Goal: Information Seeking & Learning: Check status

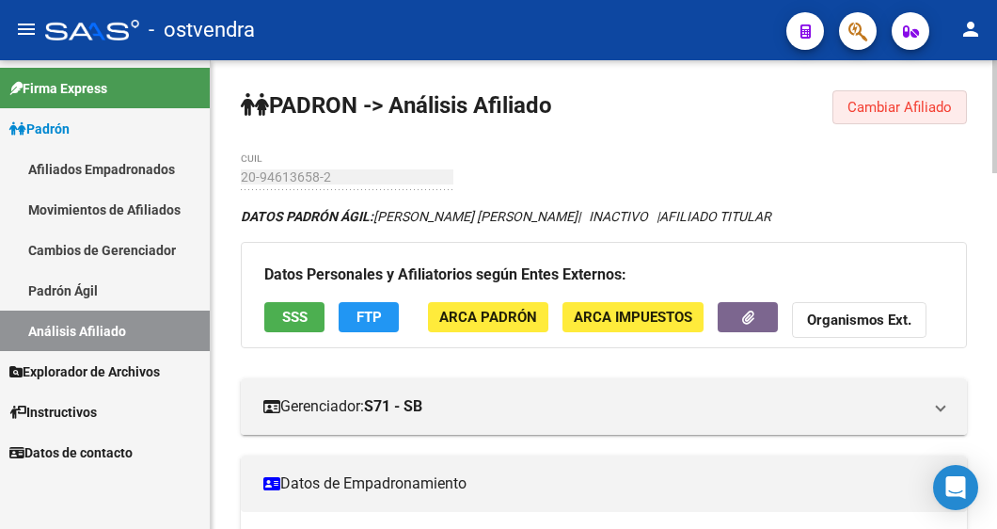
click at [908, 95] on button "Cambiar Afiliado" at bounding box center [900, 107] width 135 height 34
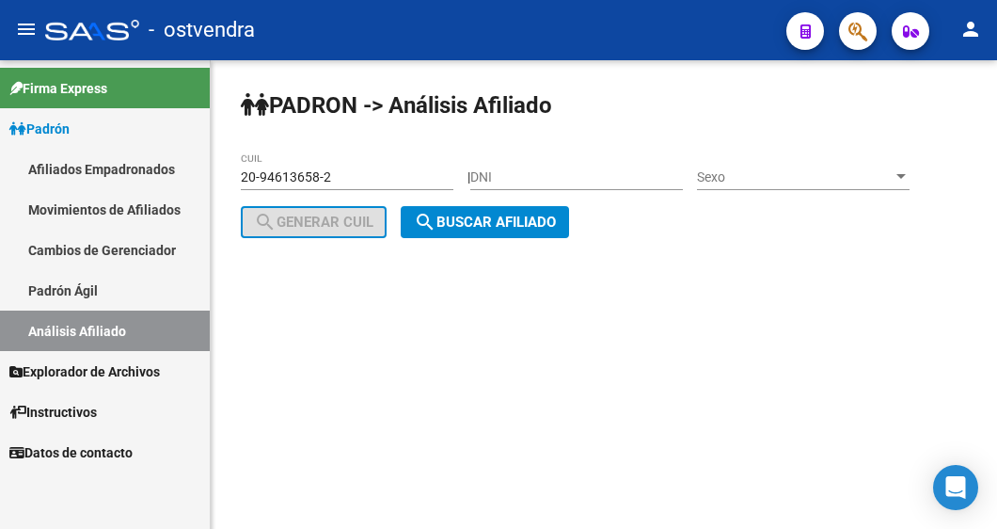
click at [362, 185] on div "20-94613658-2 CUIL" at bounding box center [347, 171] width 213 height 38
drag, startPoint x: 362, startPoint y: 166, endPoint x: -177, endPoint y: 182, distance: 539.3
click at [0, 182] on html "menu - ostvendra person Firma Express Padrón Afiliados Empadronados Movimientos…" at bounding box center [498, 264] width 997 height 529
drag, startPoint x: 339, startPoint y: 184, endPoint x: 233, endPoint y: 167, distance: 106.7
click at [233, 167] on div "PADRON -> Análisis Afiliado 20-94613658-2 CUIL | DNI Sexo Sexo search Generar C…" at bounding box center [604, 179] width 787 height 238
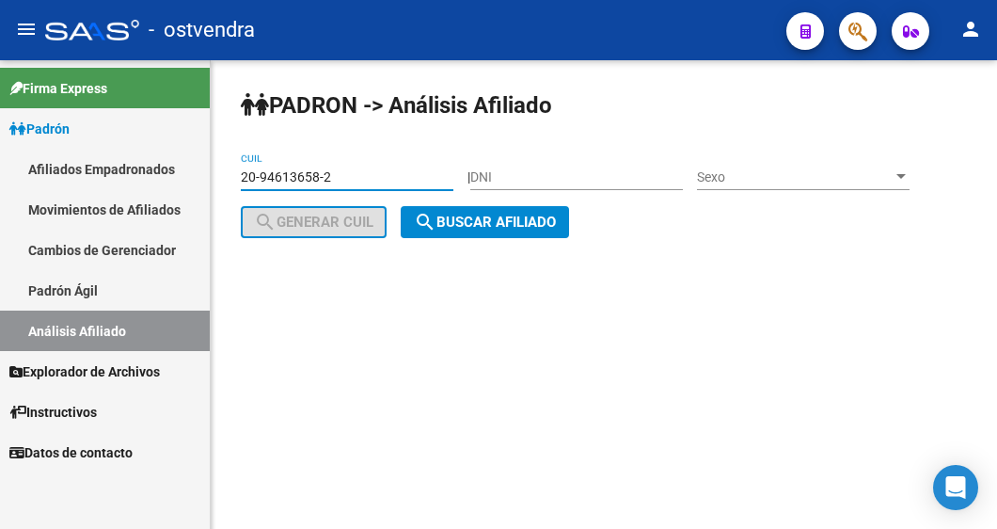
paste input
click at [548, 224] on span "search Buscar afiliado" at bounding box center [485, 222] width 142 height 17
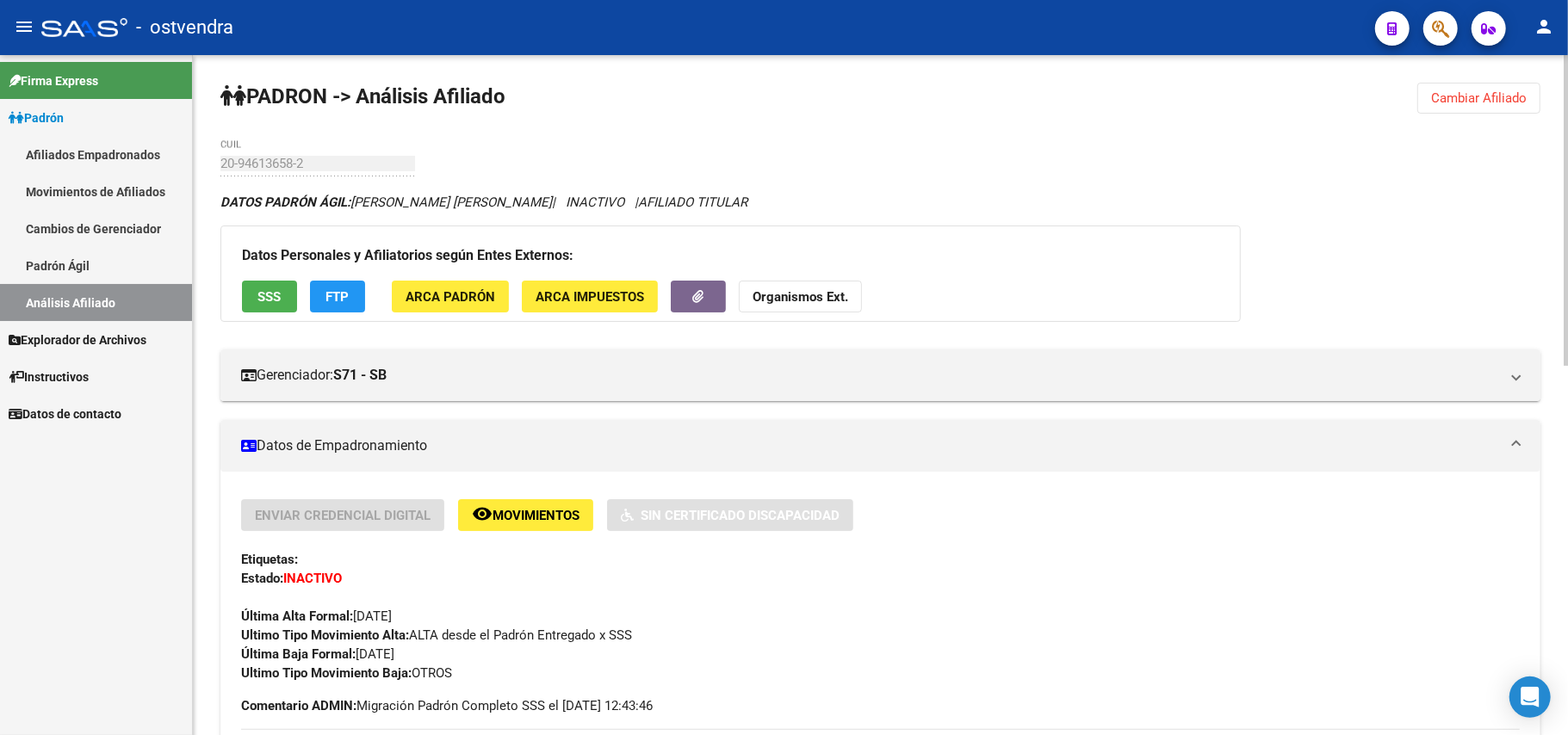
drag, startPoint x: 1455, startPoint y: 114, endPoint x: 1372, endPoint y: 146, distance: 89.0
drag, startPoint x: 1479, startPoint y: 102, endPoint x: 1390, endPoint y: 109, distance: 89.3
click at [912, 102] on span "Cambiar Afiliado" at bounding box center [1479, 98] width 95 height 16
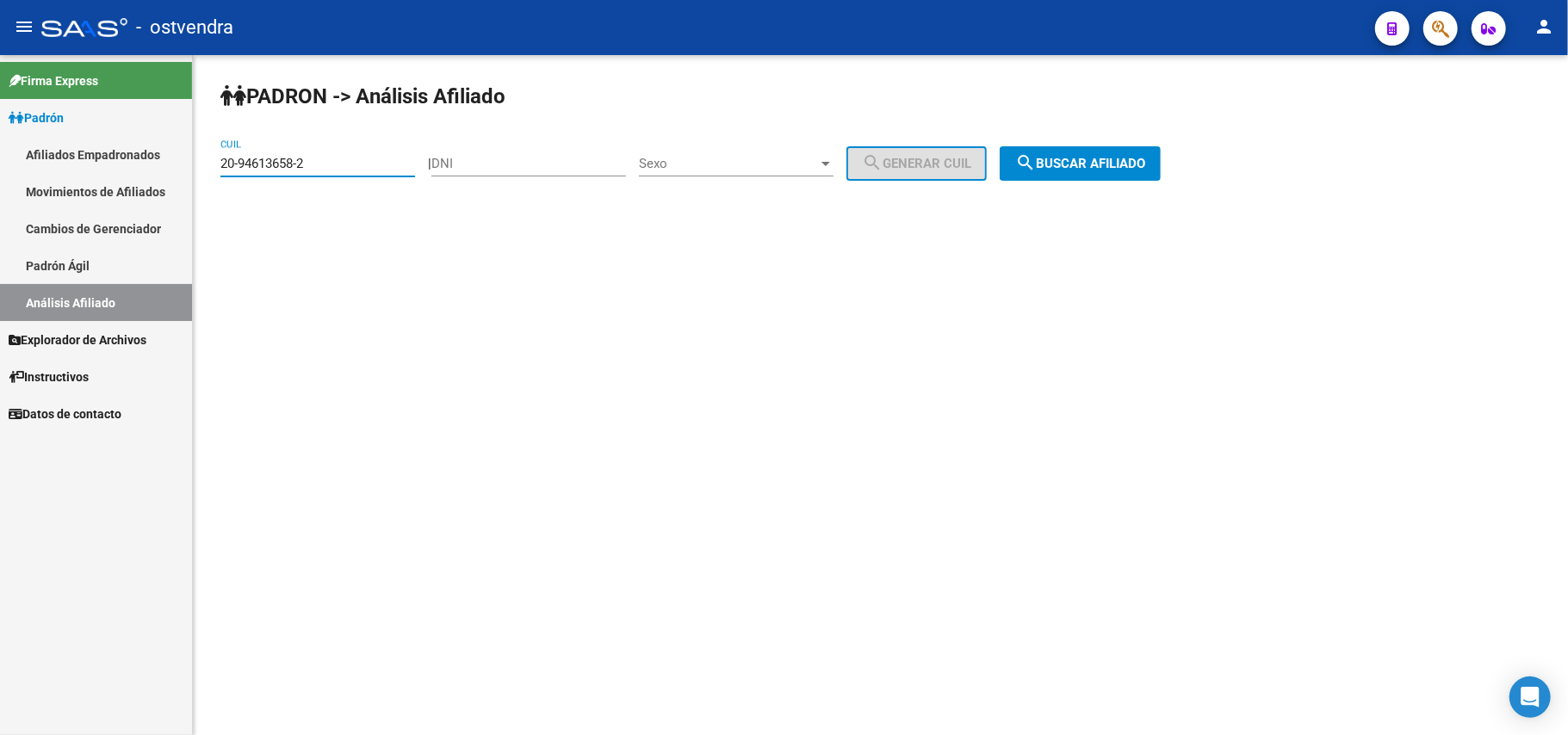
click at [342, 170] on input "20-94613658-2" at bounding box center [318, 163] width 195 height 16
drag, startPoint x: 342, startPoint y: 170, endPoint x: 0, endPoint y: 170, distance: 342.0
click at [0, 170] on mat-sidenav-container "Firma Express Padrón Afiliados Empadronados Movimientos de Afiliados Cambios de…" at bounding box center [784, 395] width 1568 height 680
paste input
click at [912, 168] on span "search Buscar afiliado" at bounding box center [1080, 163] width 130 height 16
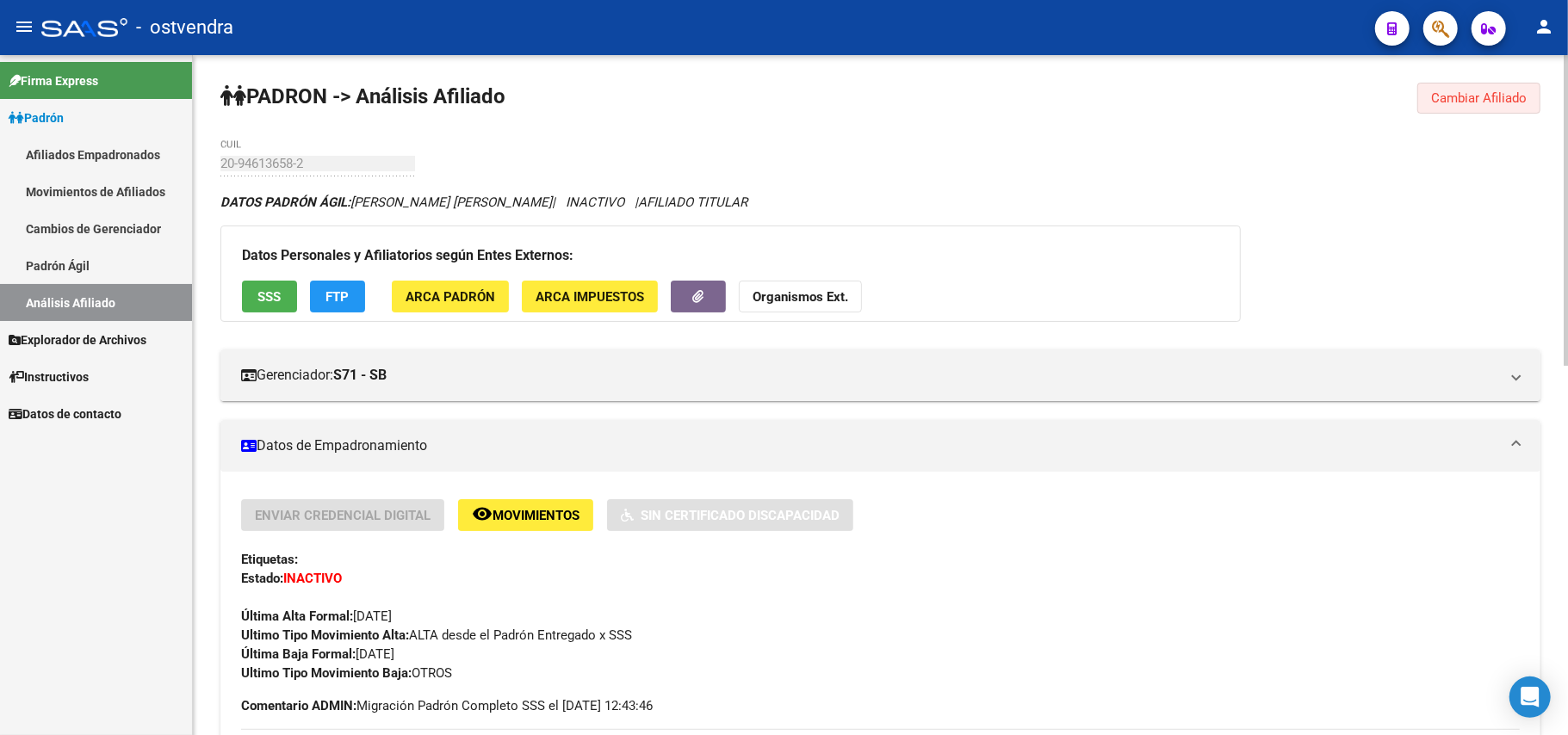
drag, startPoint x: 1451, startPoint y: 101, endPoint x: 1164, endPoint y: 149, distance: 291.0
drag, startPoint x: 1479, startPoint y: 111, endPoint x: 1397, endPoint y: 111, distance: 82.0
click at [912, 111] on button "Cambiar Afiliado" at bounding box center [1479, 98] width 124 height 31
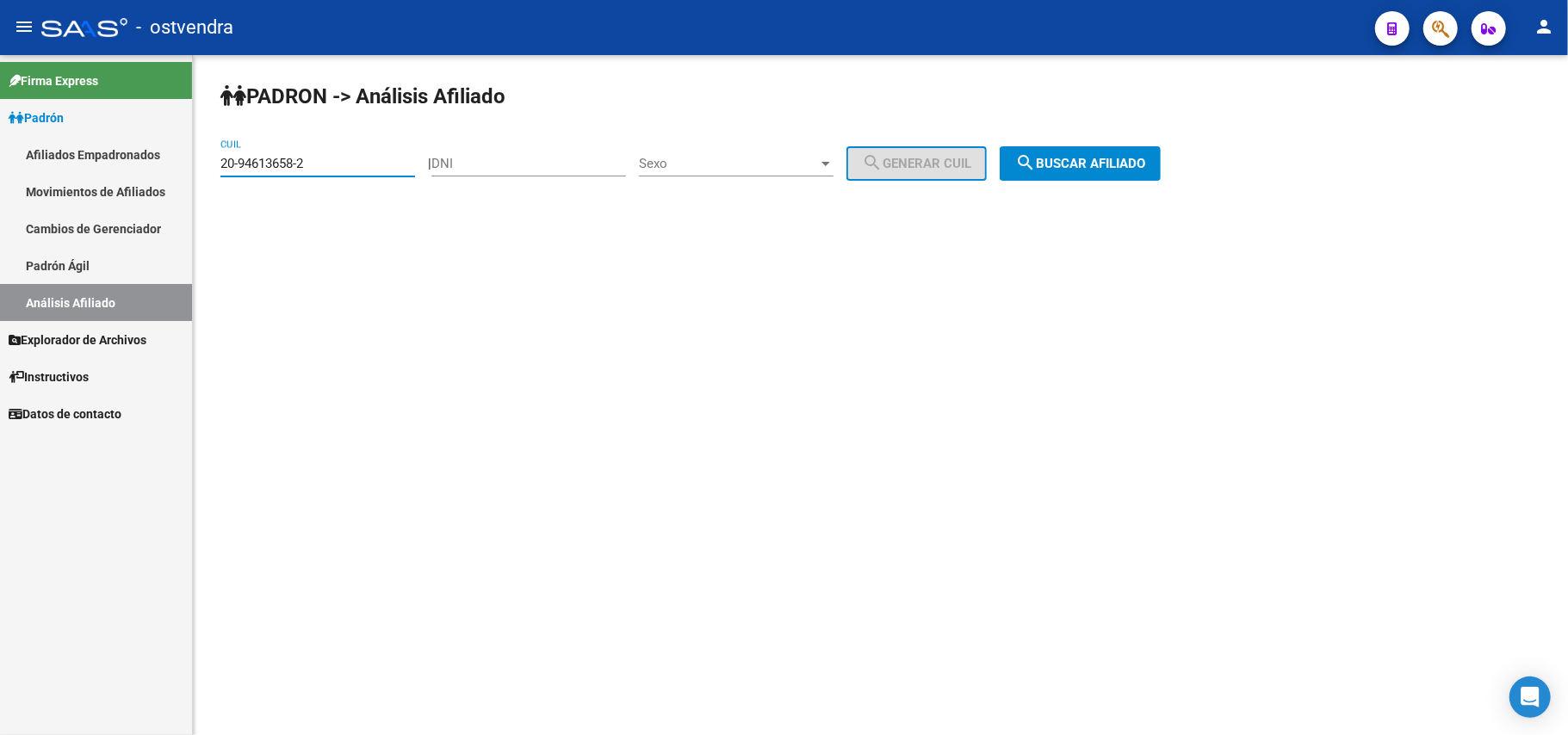
click at [0, 155] on mat-sidenav-container "Firma Express Padrón Afiliados Empadronados Movimientos de Afiliados Cambios de…" at bounding box center [784, 395] width 1568 height 680
paste input
click at [912, 150] on button "search Buscar afiliado" at bounding box center [1080, 164] width 161 height 35
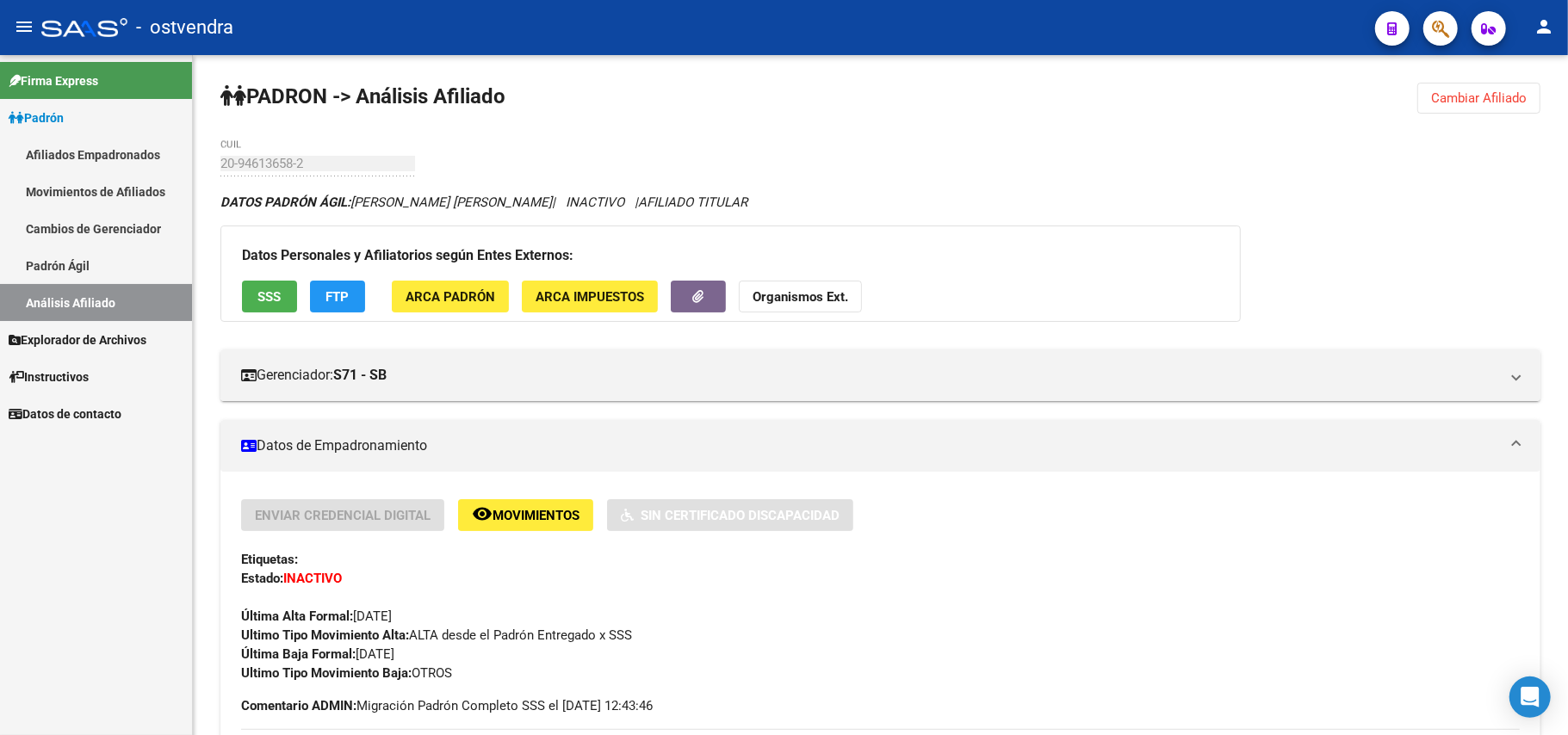
click at [912, 113] on button "Cambiar Afiliado" at bounding box center [1479, 98] width 124 height 31
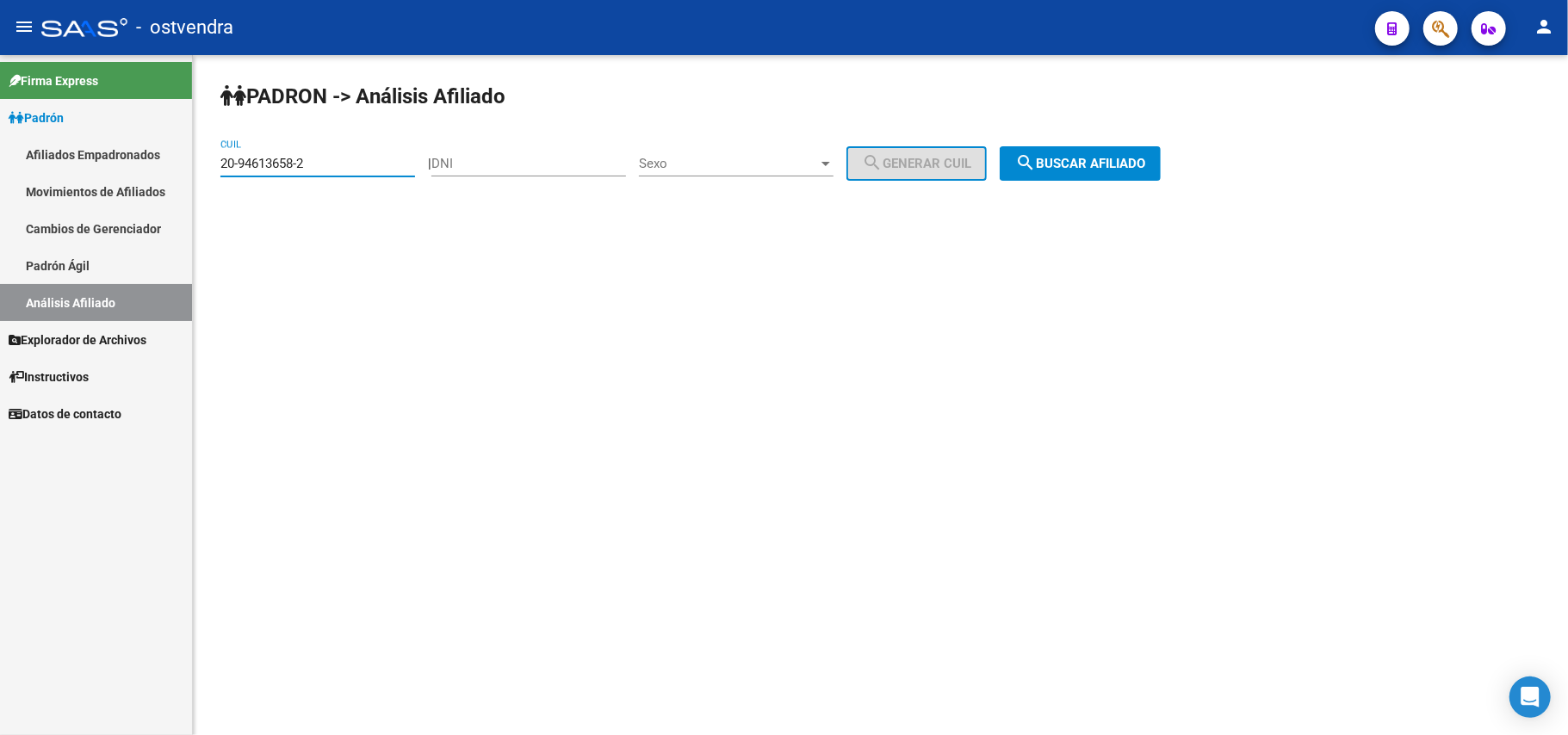
drag, startPoint x: 332, startPoint y: 163, endPoint x: 0, endPoint y: 62, distance: 347.0
click at [0, 62] on mat-sidenav-container "Firma Express Padrón Afiliados Empadronados Movimientos de Afiliados Cambios de…" at bounding box center [784, 395] width 1568 height 680
paste input "3-20995004-9"
click at [912, 170] on button "search Buscar afiliado" at bounding box center [1080, 164] width 161 height 35
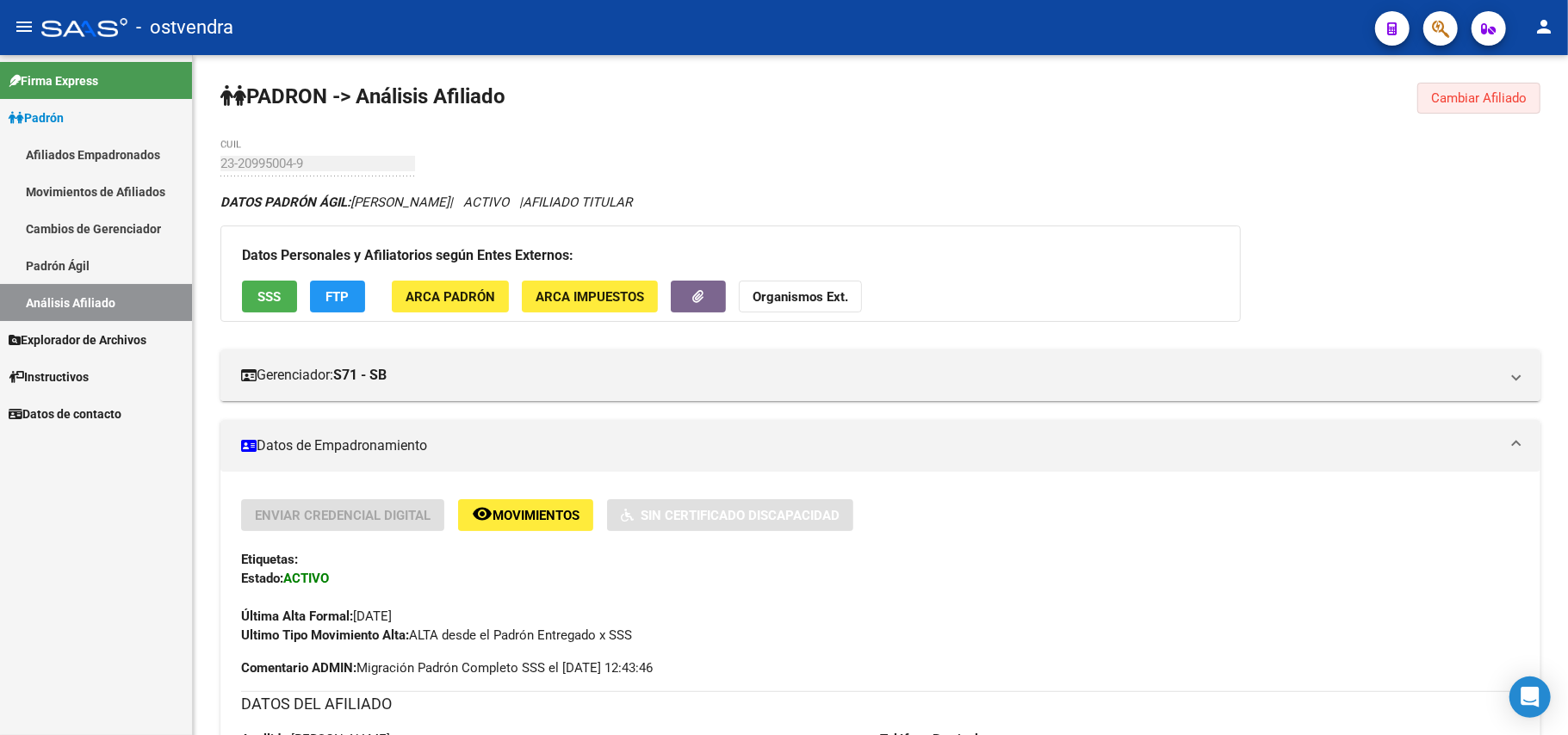
click at [912, 93] on span "Cambiar Afiliado" at bounding box center [1479, 98] width 95 height 16
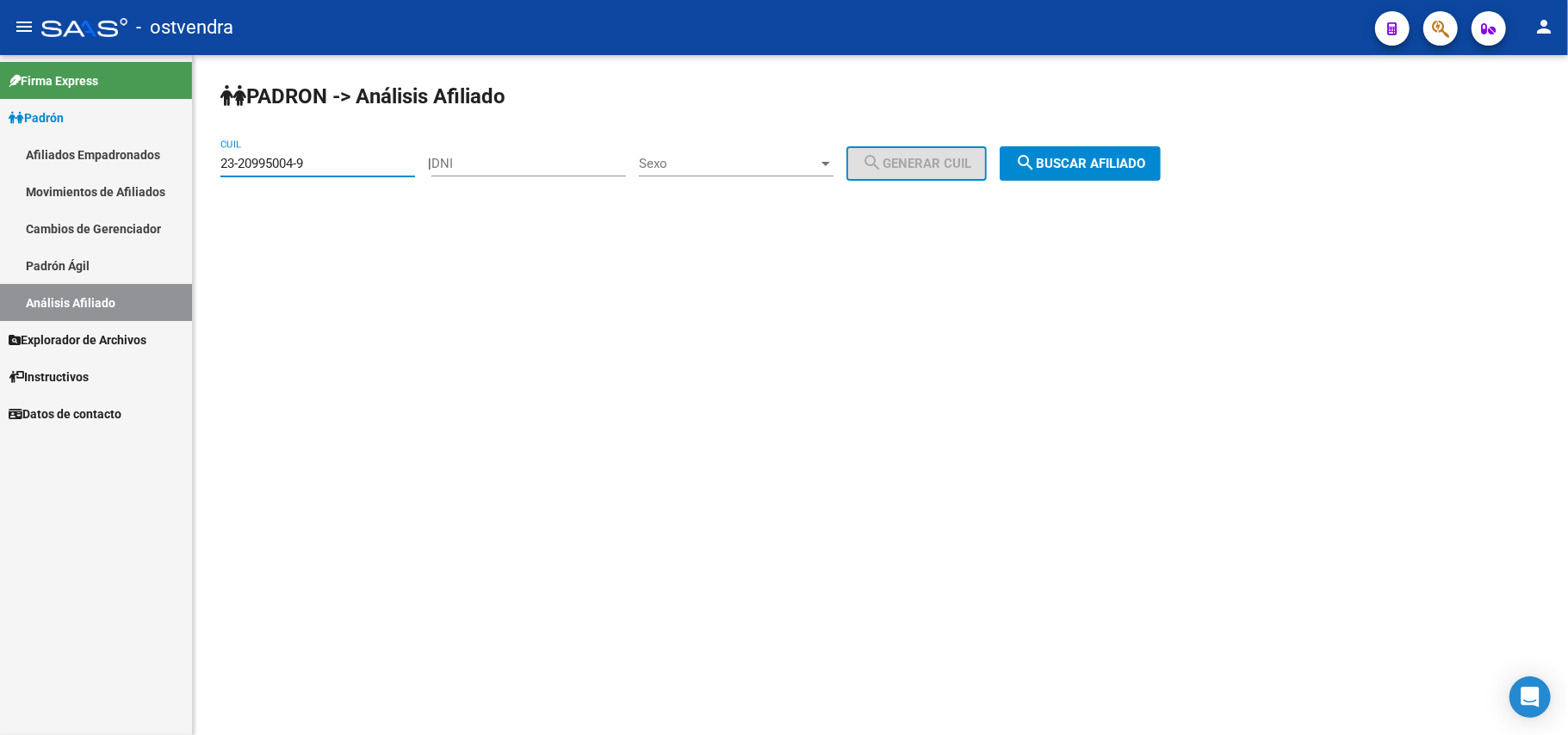
drag, startPoint x: 336, startPoint y: 158, endPoint x: 0, endPoint y: 153, distance: 336.0
click at [0, 153] on mat-sidenav-container "Firma Express Padrón Afiliados Empadronados Movimientos de Afiliados Cambios de…" at bounding box center [784, 395] width 1568 height 680
paste input
type input "23-20995004-9"
click at [912, 169] on span "search Buscar afiliado" at bounding box center [1080, 163] width 130 height 16
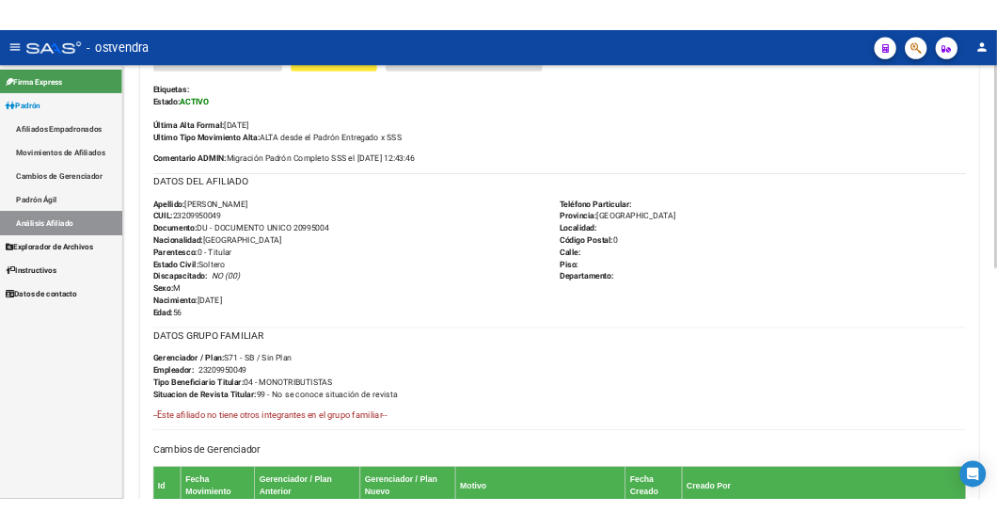
scroll to position [373, 0]
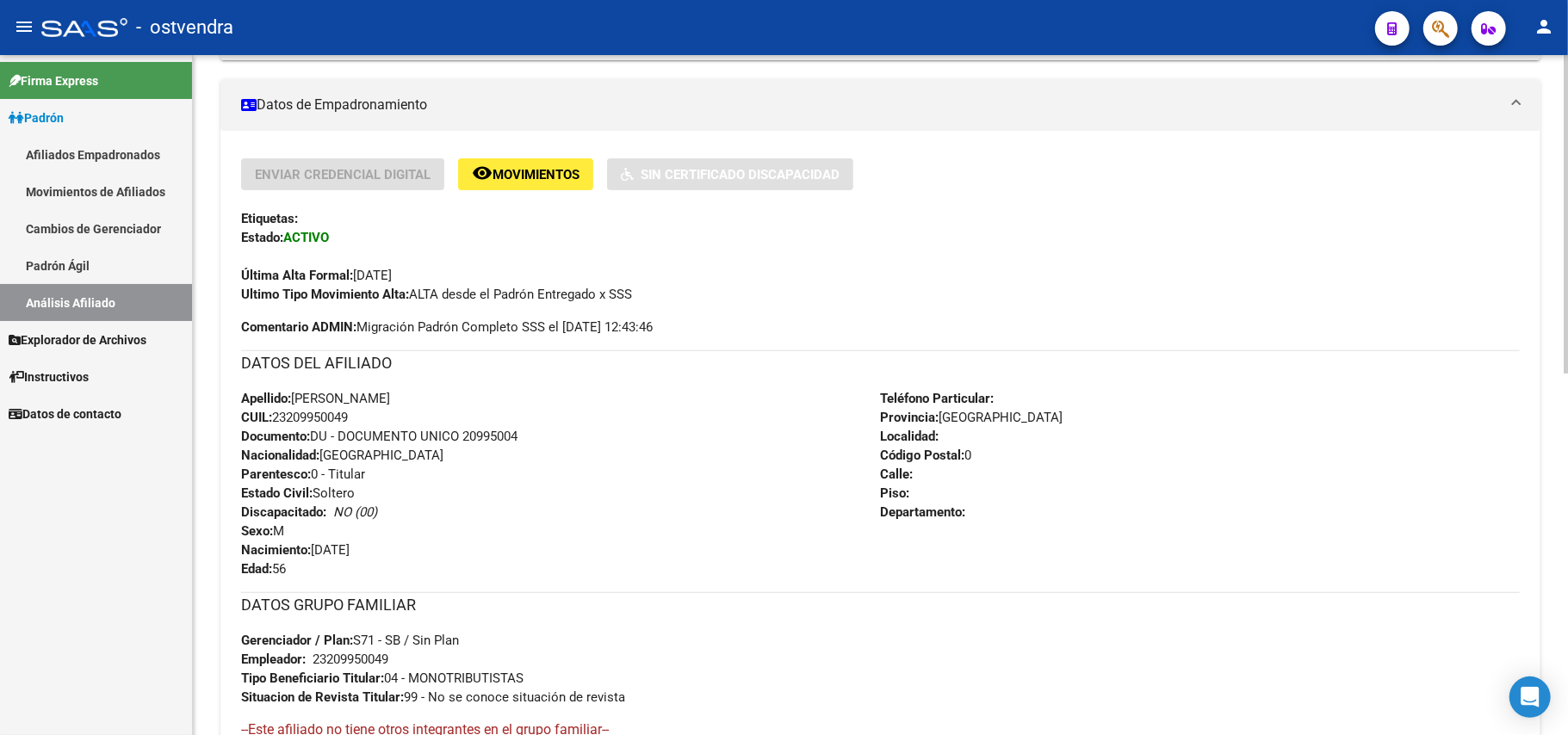
click at [362, 410] on div "Apellido: [PERSON_NAME]: 23209950049 Documento: DU - DOCUMENTO UNICO 20995004 N…" at bounding box center [560, 483] width 640 height 189
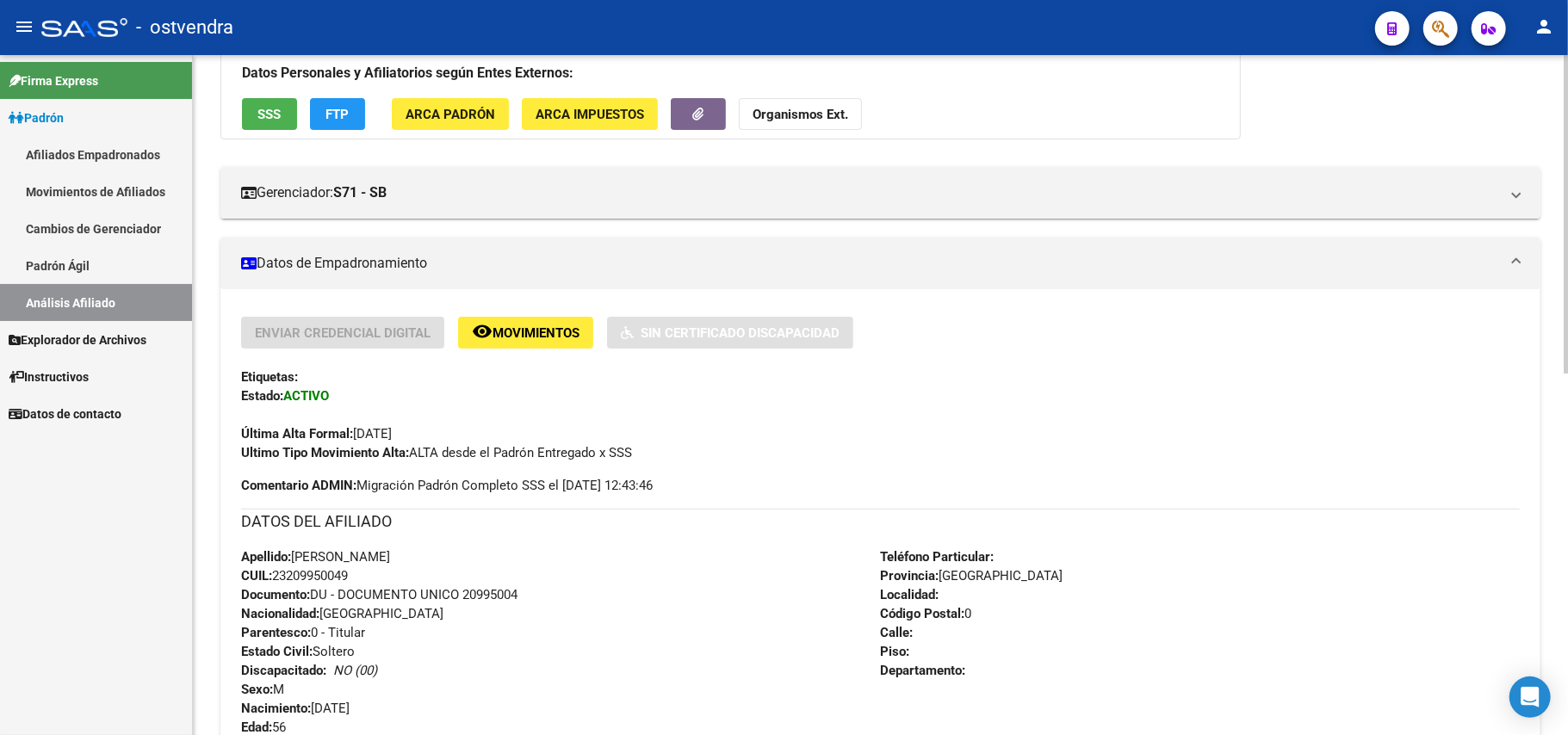
scroll to position [0, 0]
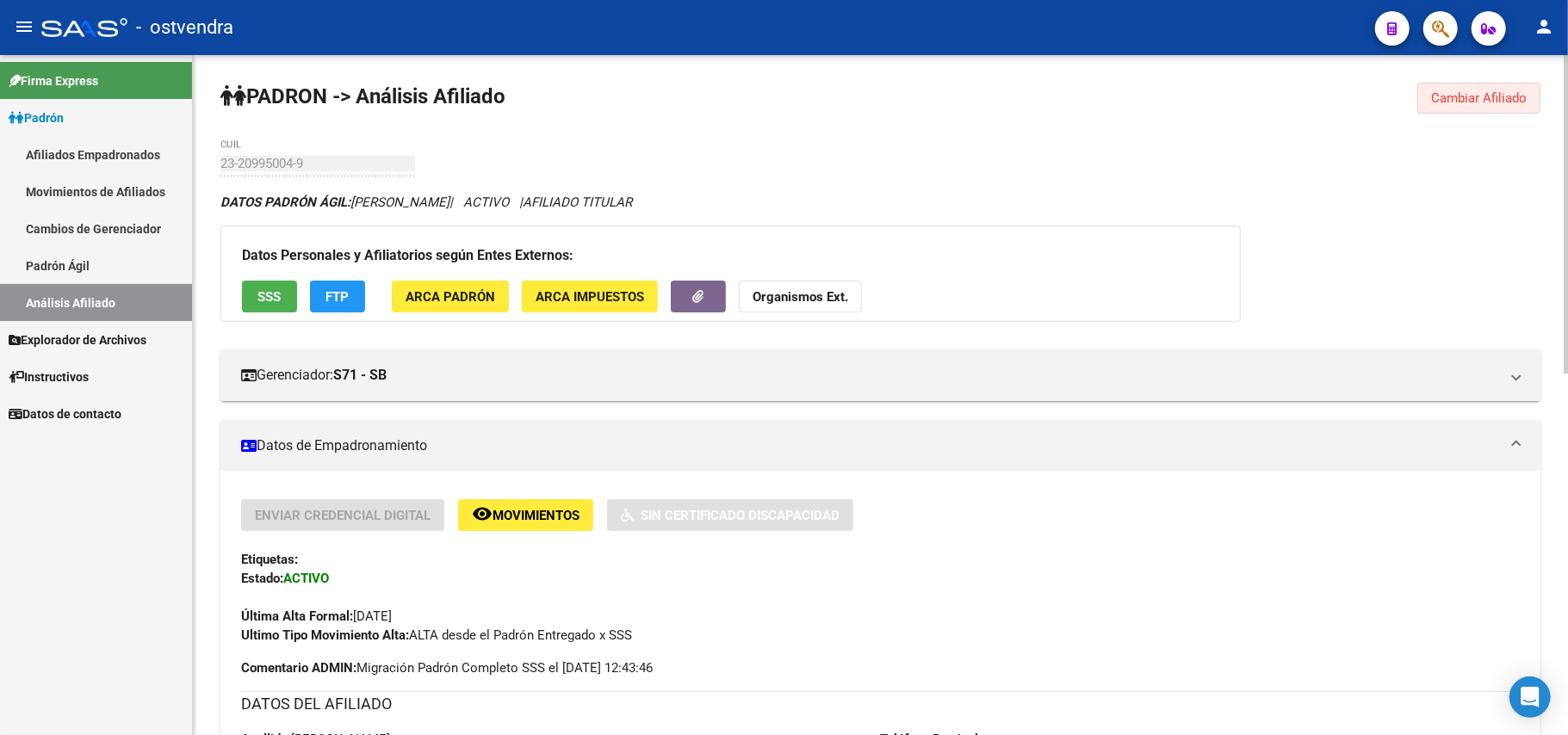
drag, startPoint x: 1461, startPoint y: 110, endPoint x: 1014, endPoint y: 104, distance: 447.0
click at [912, 108] on button "Cambiar Afiliado" at bounding box center [1479, 98] width 124 height 31
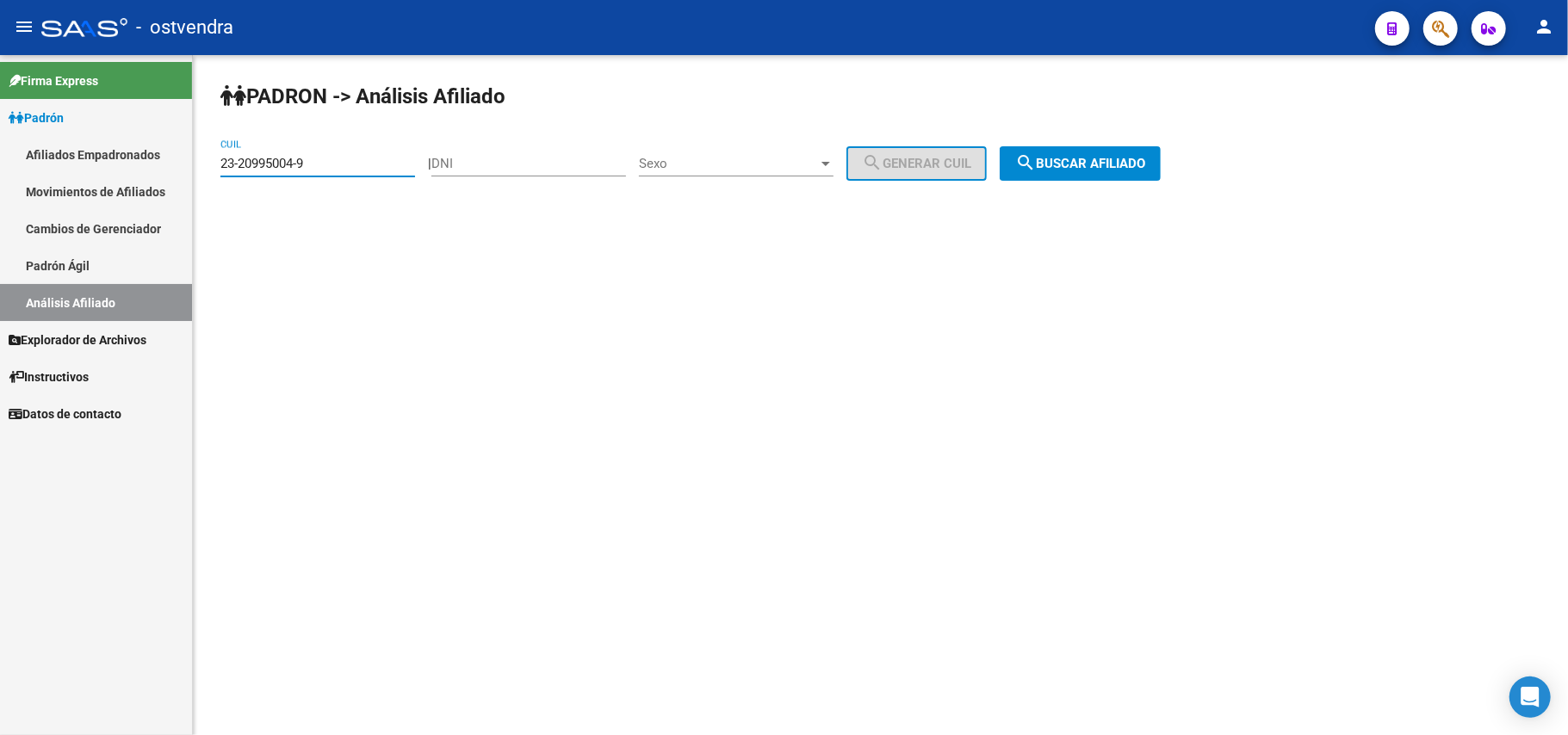
drag, startPoint x: 331, startPoint y: 163, endPoint x: 0, endPoint y: 129, distance: 332.7
click at [0, 129] on mat-sidenav-container "Firma Express Padrón Afiliados Empadronados Movimientos de Afiliados Cambios de…" at bounding box center [784, 395] width 1568 height 680
paste input "4288012"
click at [912, 177] on button "search Buscar afiliado" at bounding box center [1080, 164] width 161 height 35
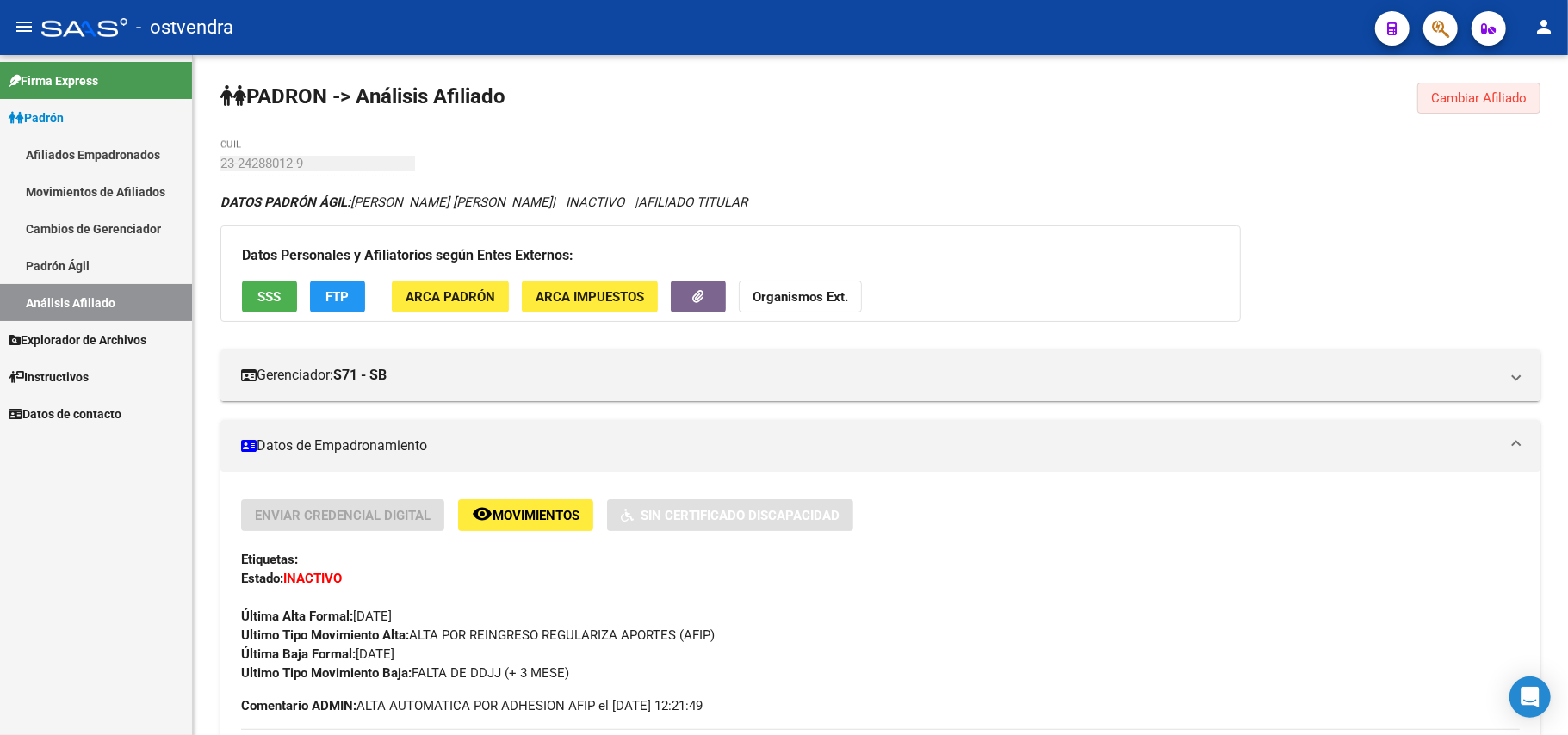
drag, startPoint x: 1492, startPoint y: 92, endPoint x: 1271, endPoint y: 146, distance: 227.5
click at [912, 92] on span "Cambiar Afiliado" at bounding box center [1479, 98] width 95 height 16
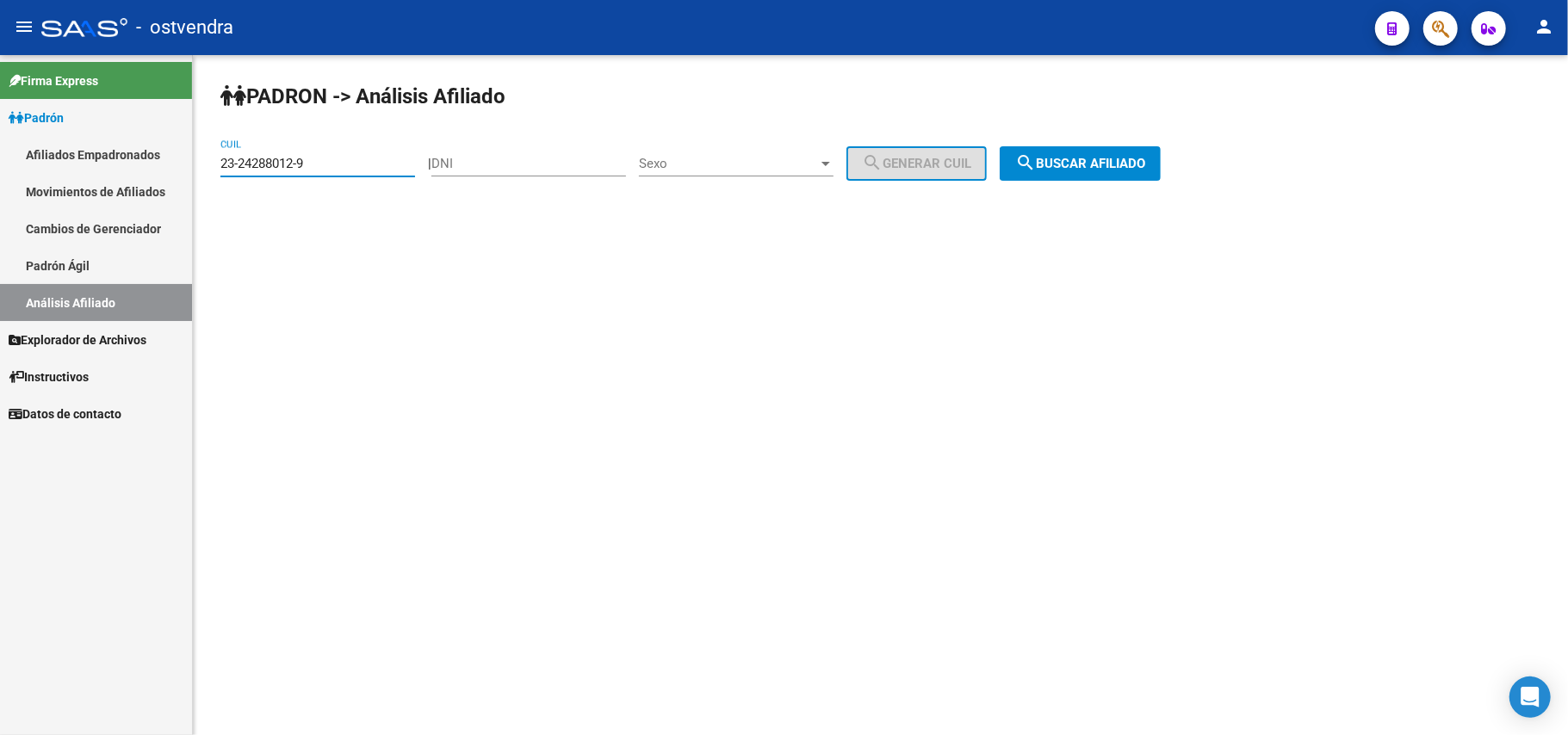
drag, startPoint x: 336, startPoint y: 164, endPoint x: 0, endPoint y: 166, distance: 336.0
click at [0, 166] on mat-sidenav-container "Firma Express Padrón Afiliados Empadronados Movimientos de Afiliados Cambios de…" at bounding box center [784, 395] width 1568 height 680
paste input "5024948"
type input "23-25024948-9"
click at [912, 172] on button "search Buscar afiliado" at bounding box center [1080, 164] width 161 height 35
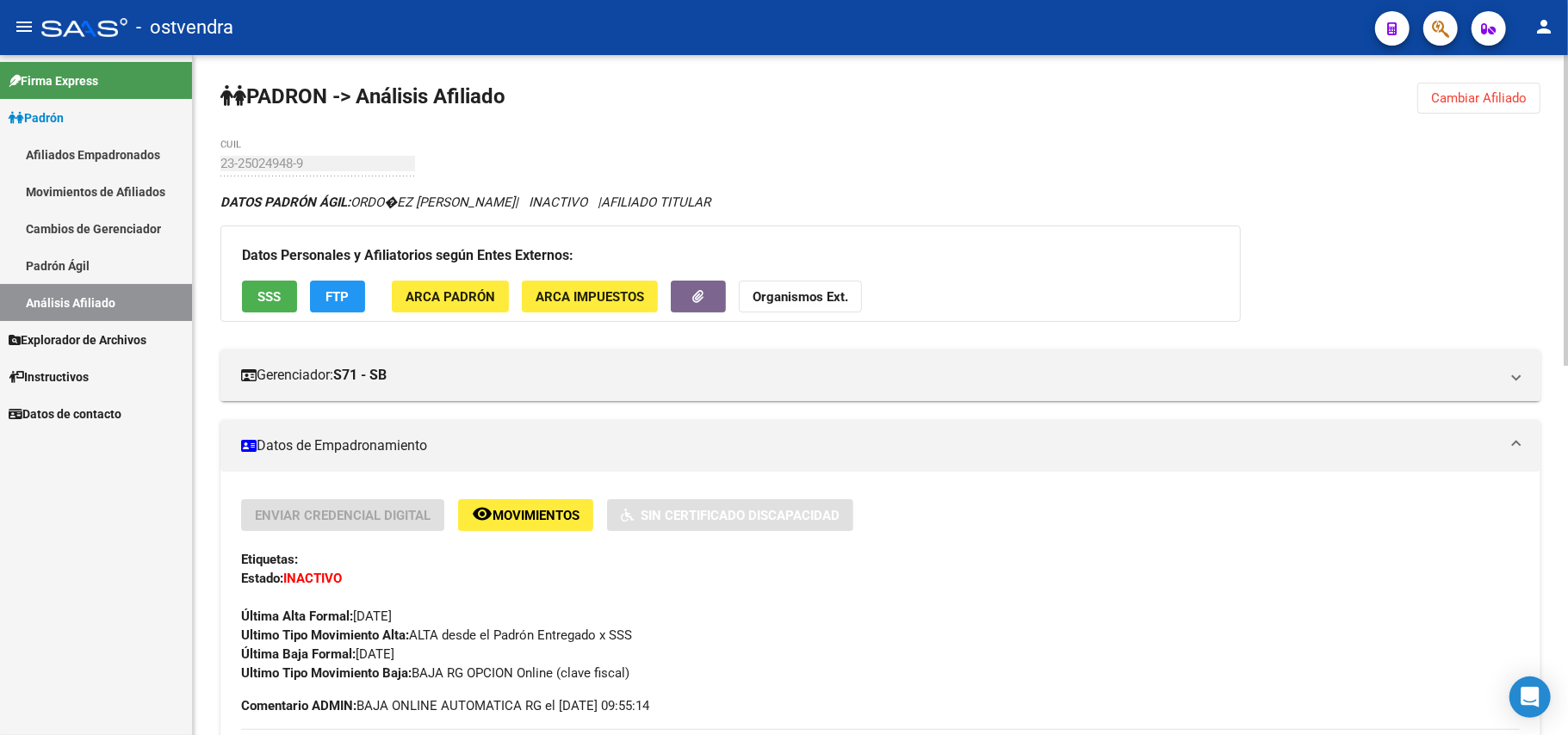
drag, startPoint x: 1465, startPoint y: 101, endPoint x: 1386, endPoint y: 97, distance: 79.1
click at [912, 101] on span "Cambiar Afiliado" at bounding box center [1479, 98] width 95 height 16
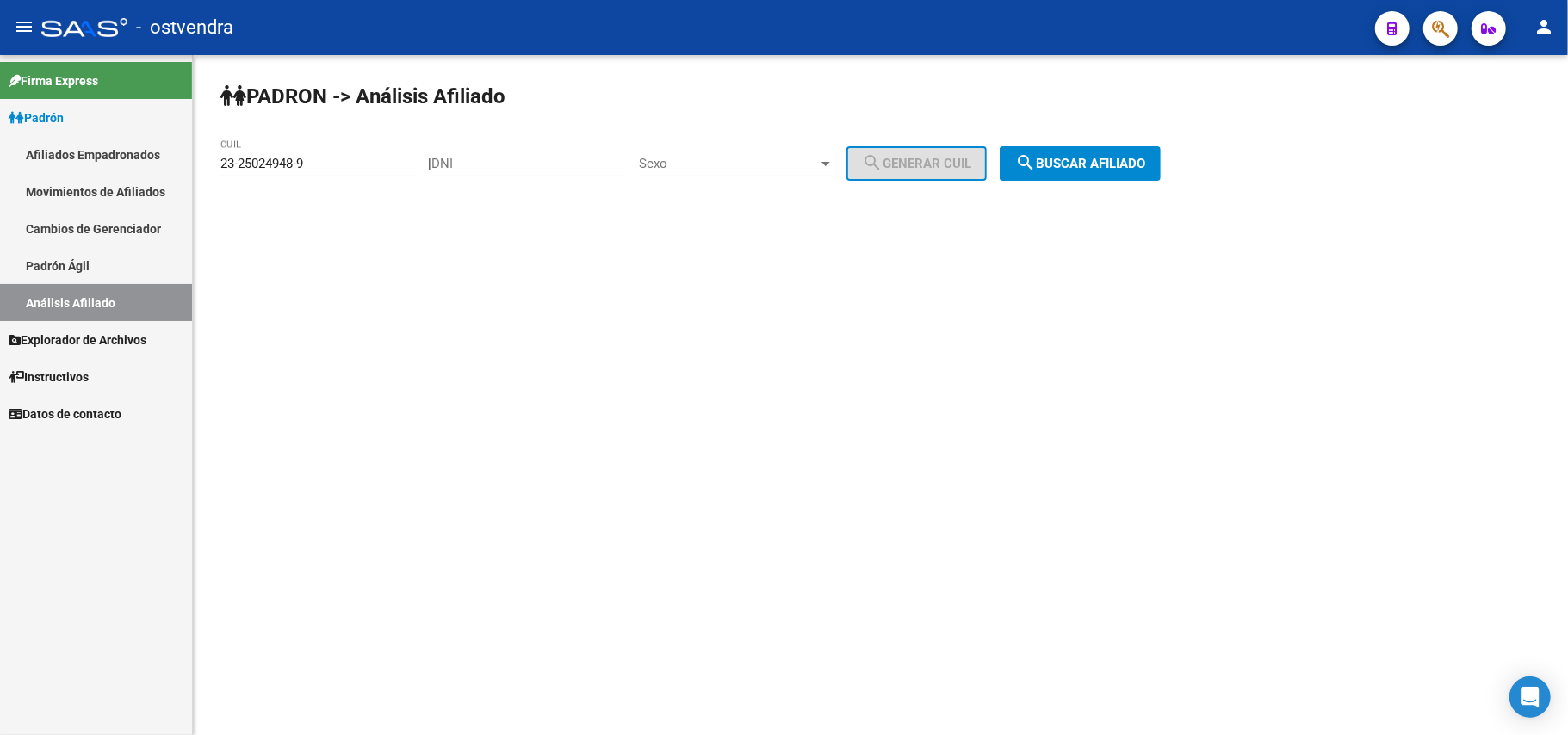
click at [326, 169] on input "23-25024948-9" at bounding box center [318, 163] width 195 height 16
drag, startPoint x: 326, startPoint y: 169, endPoint x: 0, endPoint y: 168, distance: 326.0
click at [0, 168] on mat-sidenav-container "Firma Express Padrón Afiliados Empadronados Movimientos de Afiliados Cambios de…" at bounding box center [784, 395] width 1568 height 680
click at [269, 158] on input "CUIL" at bounding box center [318, 163] width 195 height 16
paste input "23-25578538-9"
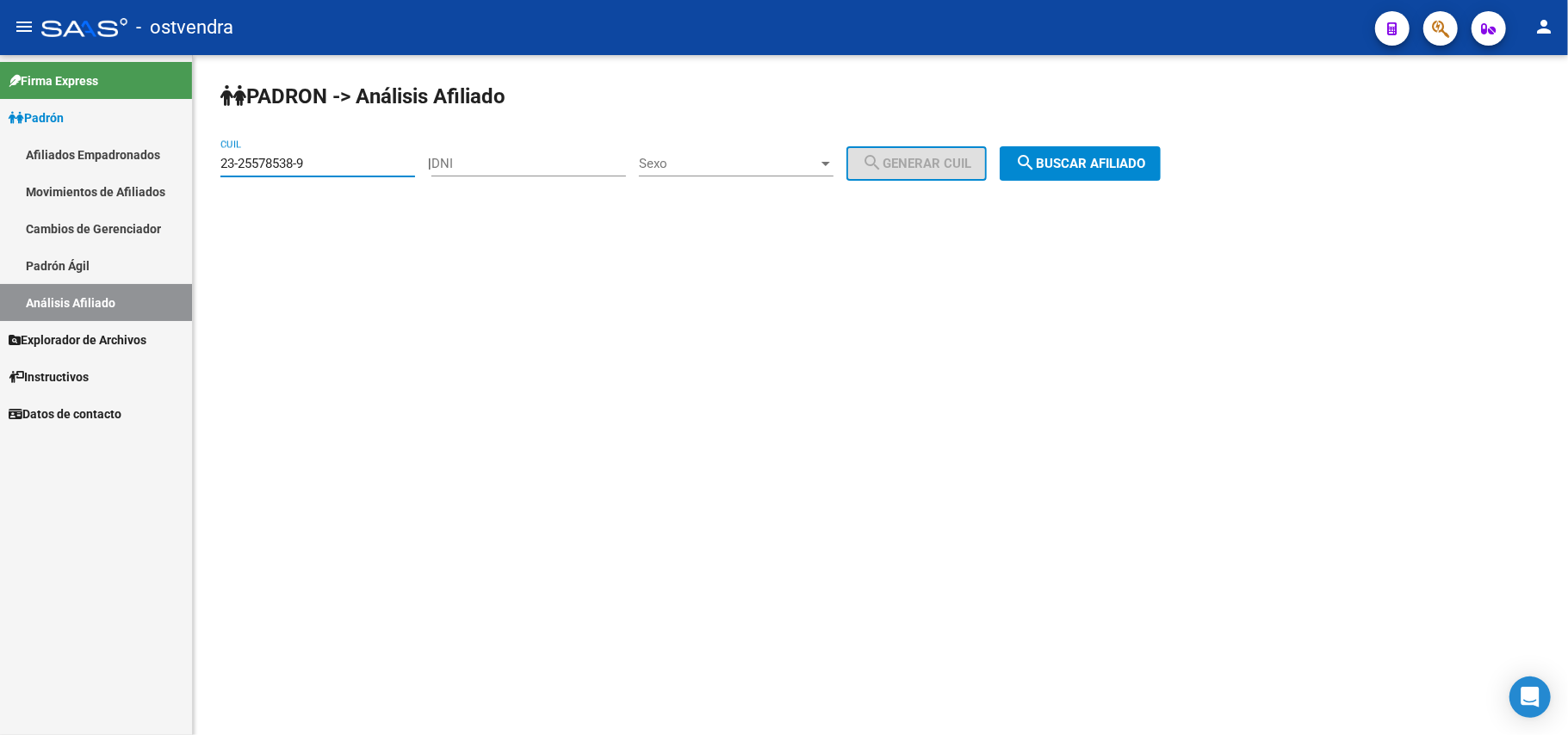
click at [912, 163] on span "search Buscar afiliado" at bounding box center [1080, 163] width 130 height 16
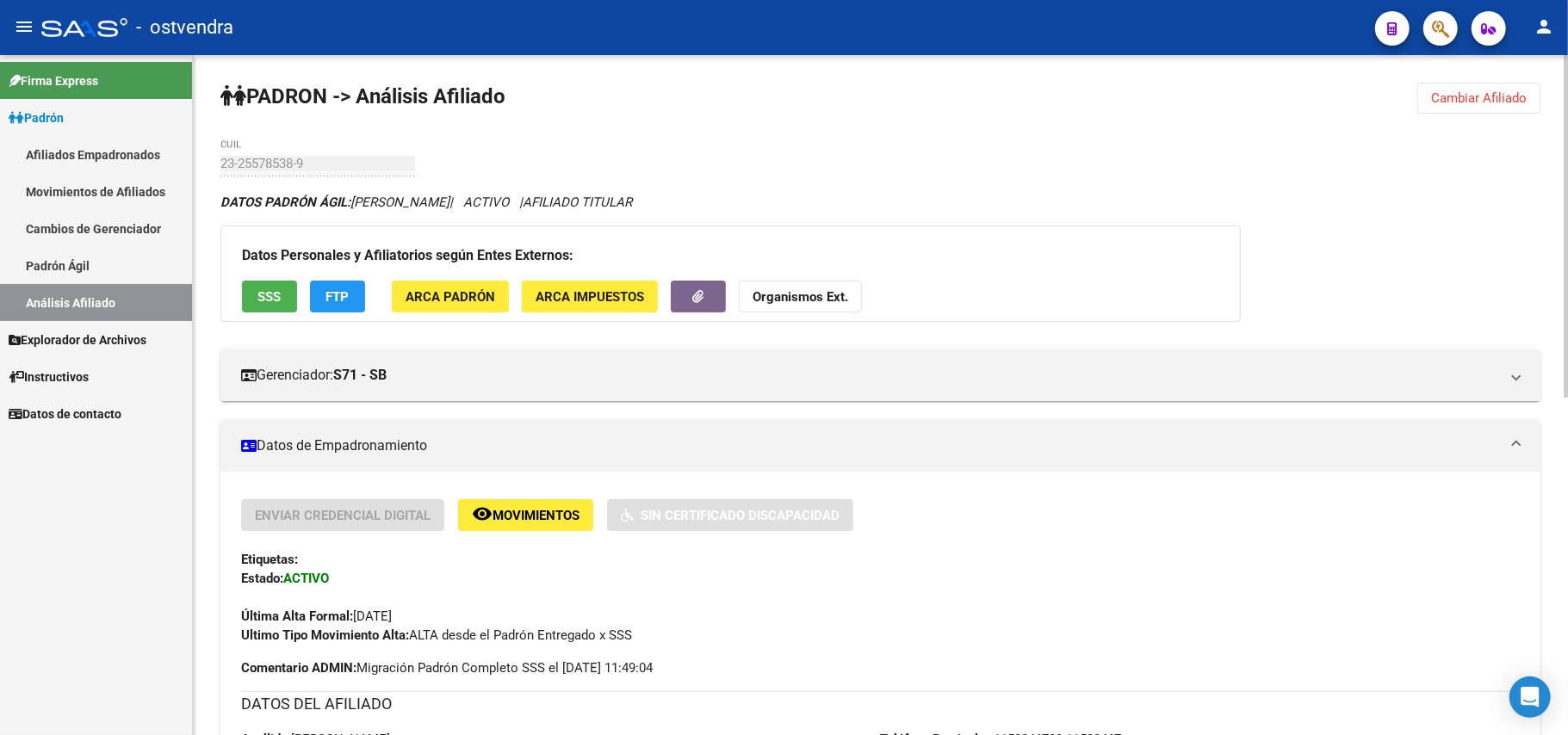
click at [912, 102] on span "Cambiar Afiliado" at bounding box center [1479, 98] width 95 height 16
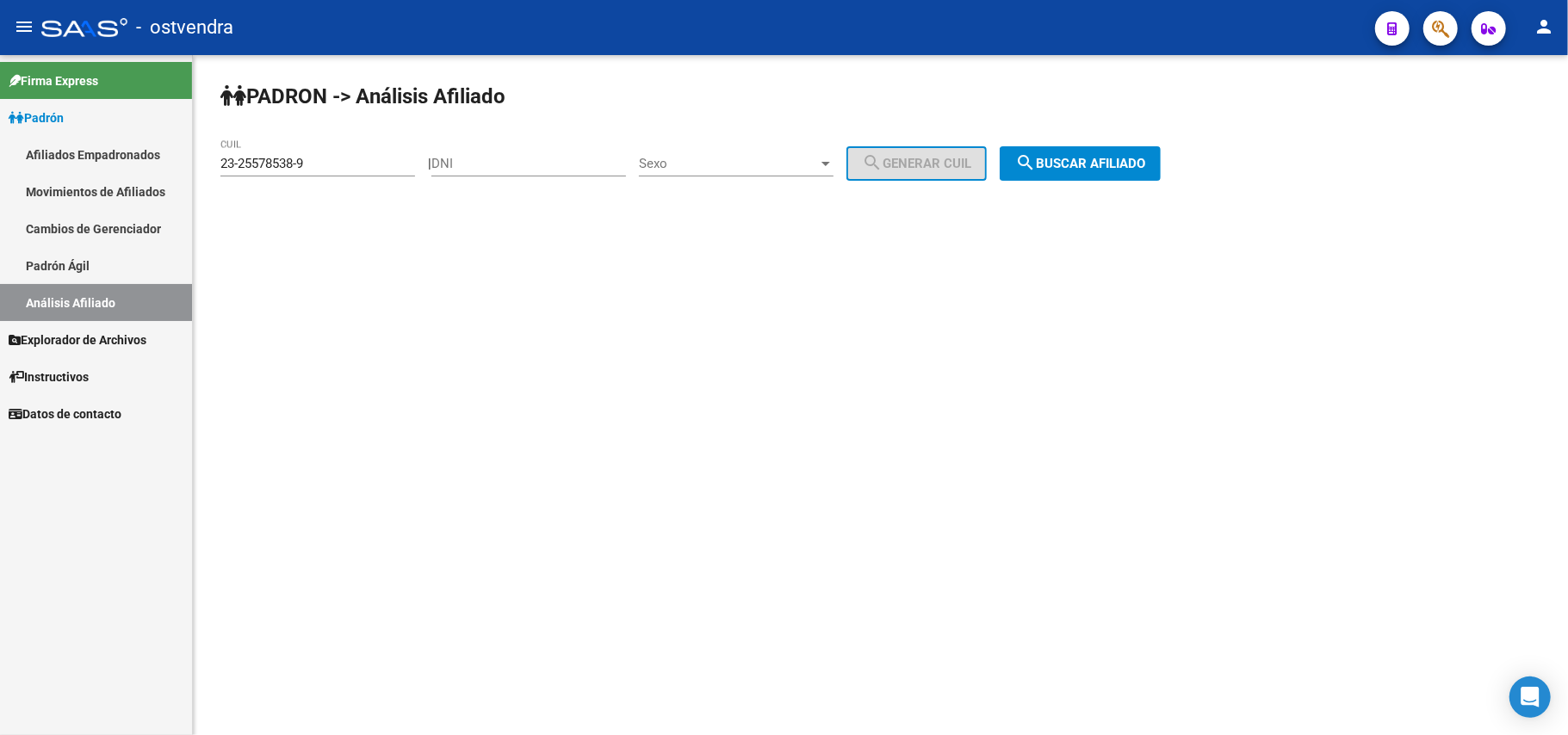
click at [912, 169] on span "search Buscar afiliado" at bounding box center [1080, 163] width 130 height 16
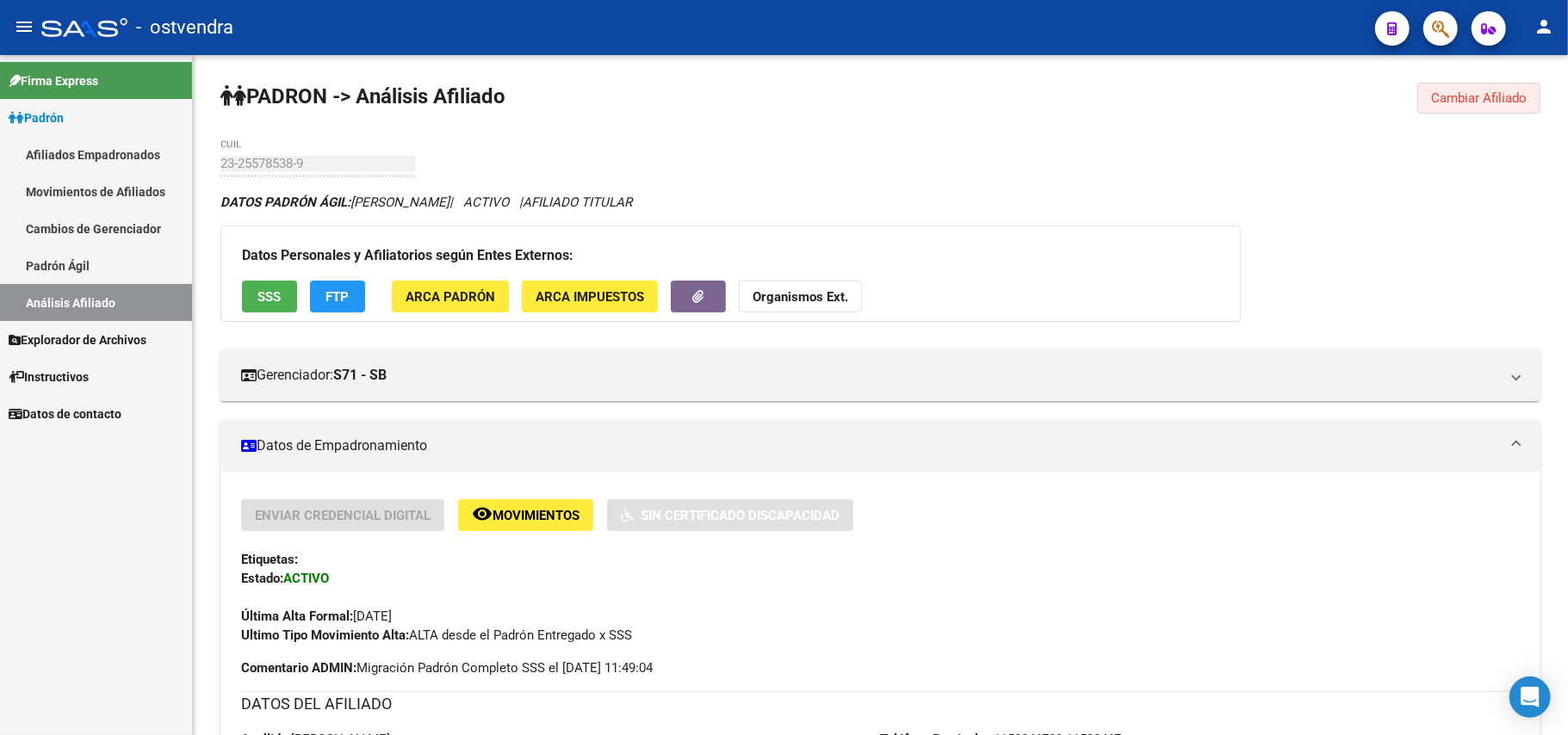
drag, startPoint x: 1431, startPoint y: 109, endPoint x: 1397, endPoint y: 127, distance: 38.5
click at [912, 121] on div "PADRON -> Análisis Afiliado Cambiar Afiliado 23-25578538-9 CUIL DATOS PADRÓN ÁG…" at bounding box center [881, 730] width 1376 height 1352
drag, startPoint x: 1457, startPoint y: 119, endPoint x: 1467, endPoint y: 102, distance: 19.7
click at [912, 118] on div "PADRON -> Análisis Afiliado Cambiar Afiliado 23-25578538-9 CUIL DATOS PADRÓN ÁG…" at bounding box center [881, 730] width 1376 height 1352
drag, startPoint x: 1468, startPoint y: 102, endPoint x: 1053, endPoint y: 133, distance: 416.2
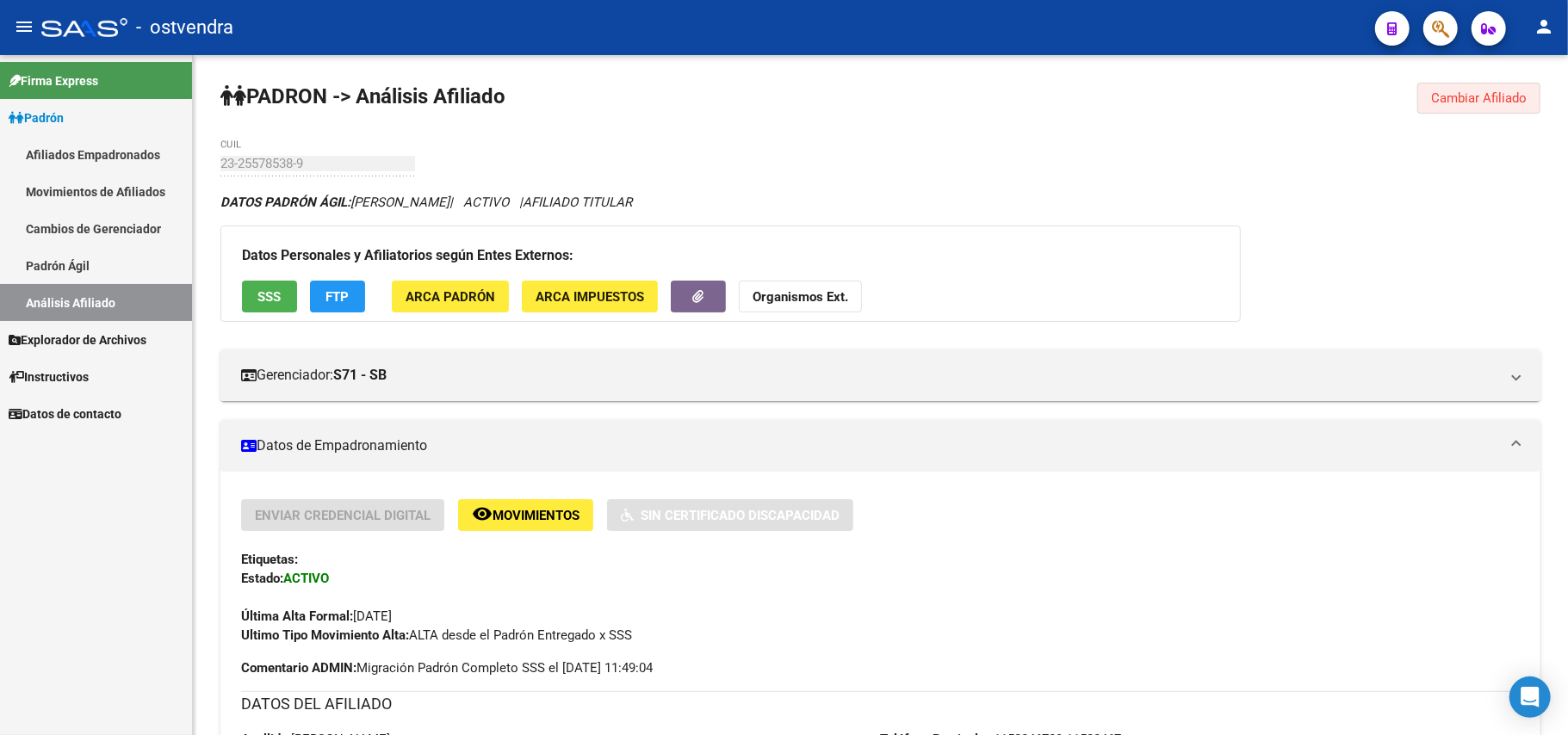
click at [912, 108] on button "Cambiar Afiliado" at bounding box center [1479, 98] width 124 height 31
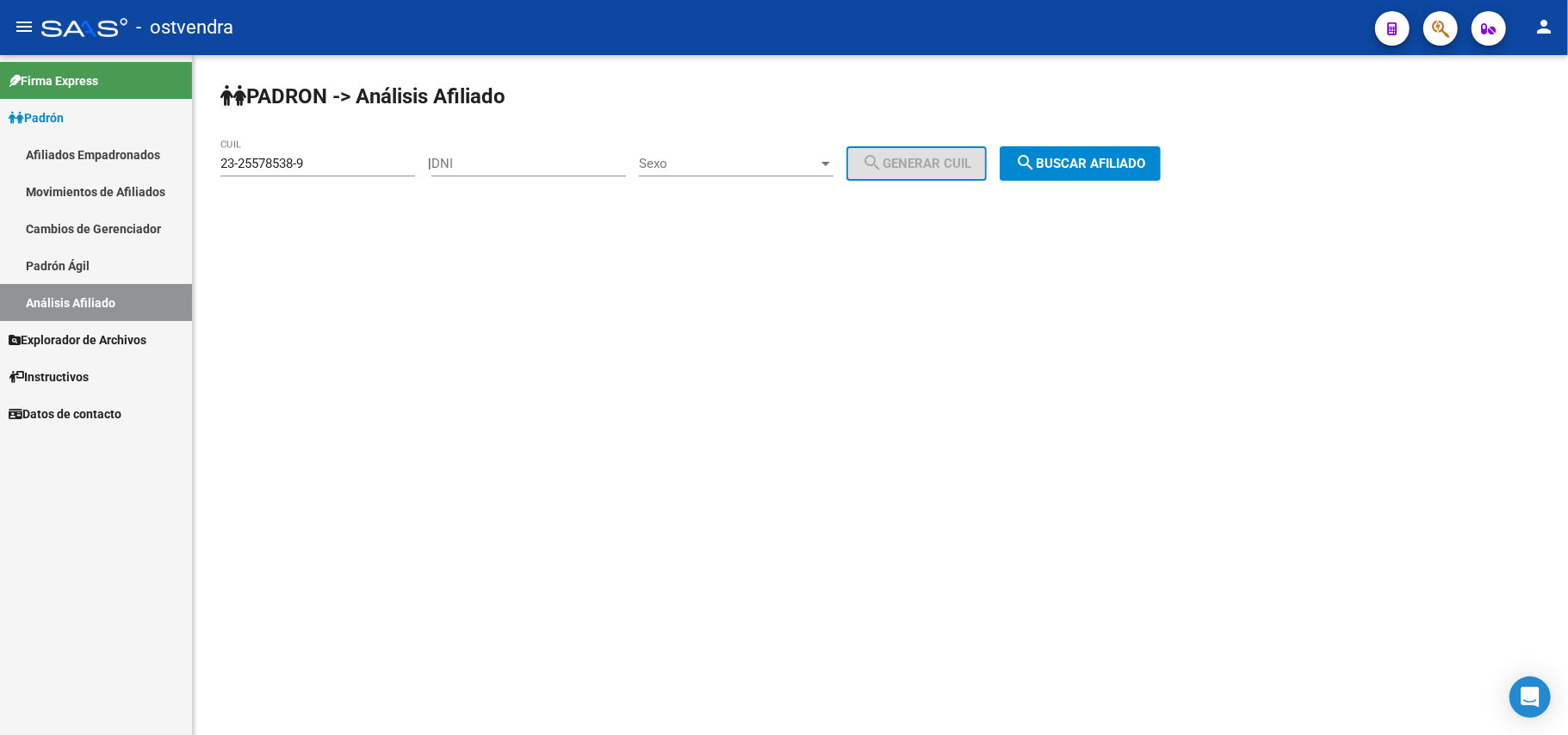
click at [353, 162] on input "23-25578538-9" at bounding box center [318, 163] width 195 height 16
drag, startPoint x: 0, startPoint y: 150, endPoint x: 0, endPoint y: 135, distance: 15.0
click at [0, 135] on mat-sidenav-container "Firma Express Padrón Afiliados Empadronados Movimientos de Afiliados Cambios de…" at bounding box center [784, 395] width 1568 height 680
paste input "8773244"
click at [912, 180] on div "PADRON -> Análisis Afiliado 23-28773244-9 CUIL | DNI Sexo Sexo search Generar C…" at bounding box center [881, 146] width 1376 height 181
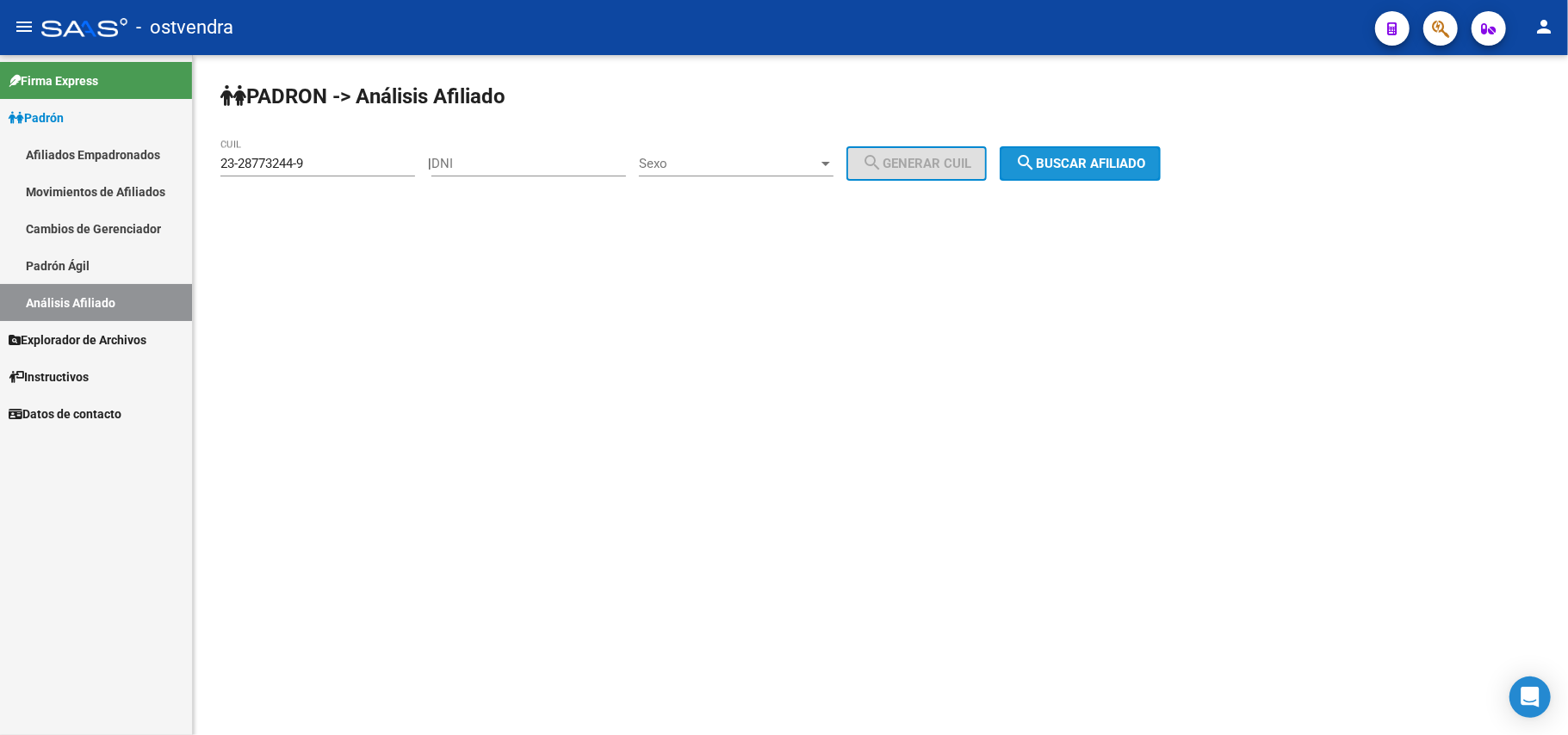
click at [912, 160] on span "search Buscar afiliado" at bounding box center [1080, 163] width 130 height 16
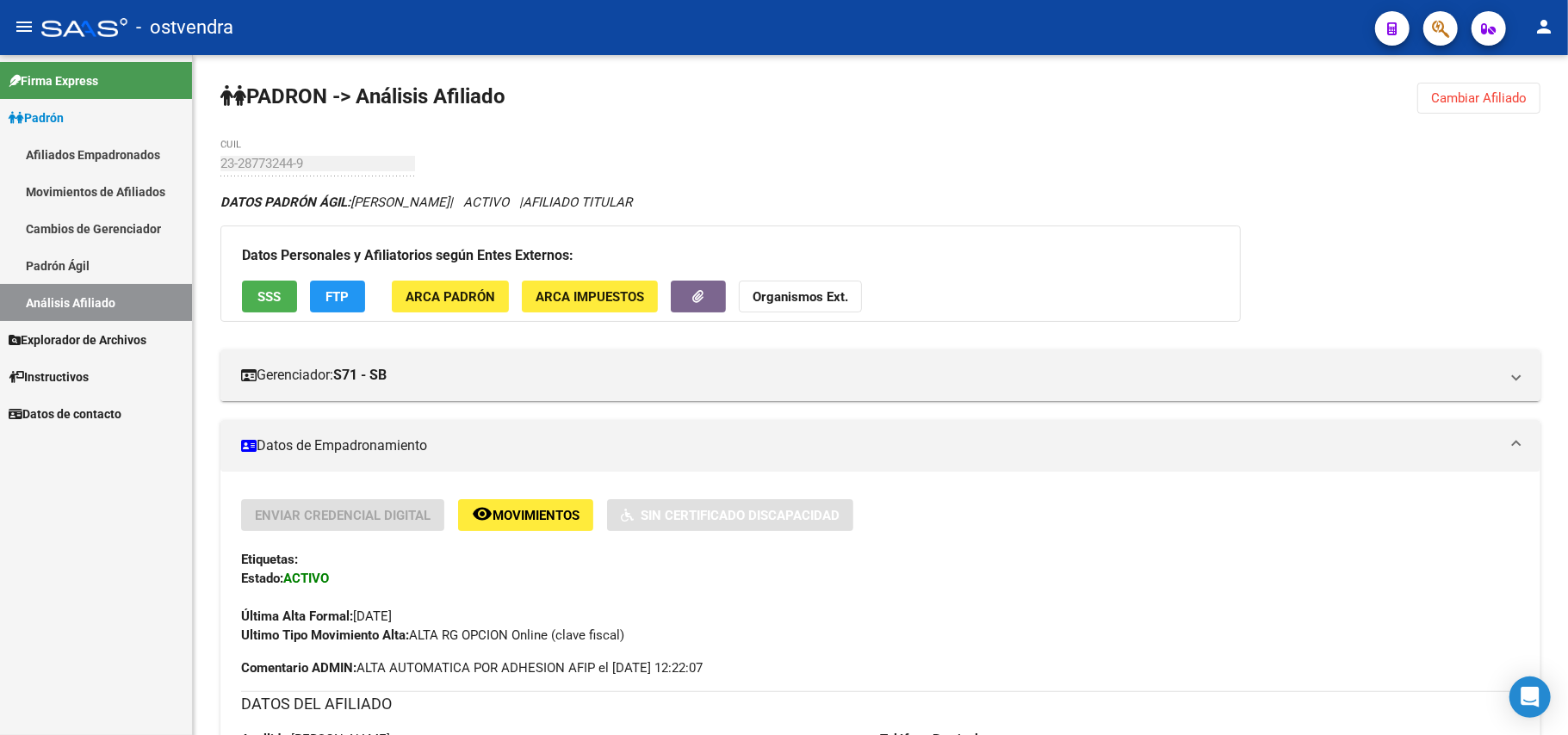
drag, startPoint x: 1473, startPoint y: 104, endPoint x: 611, endPoint y: 101, distance: 862.0
click at [912, 97] on span "Cambiar Afiliado" at bounding box center [1479, 98] width 95 height 16
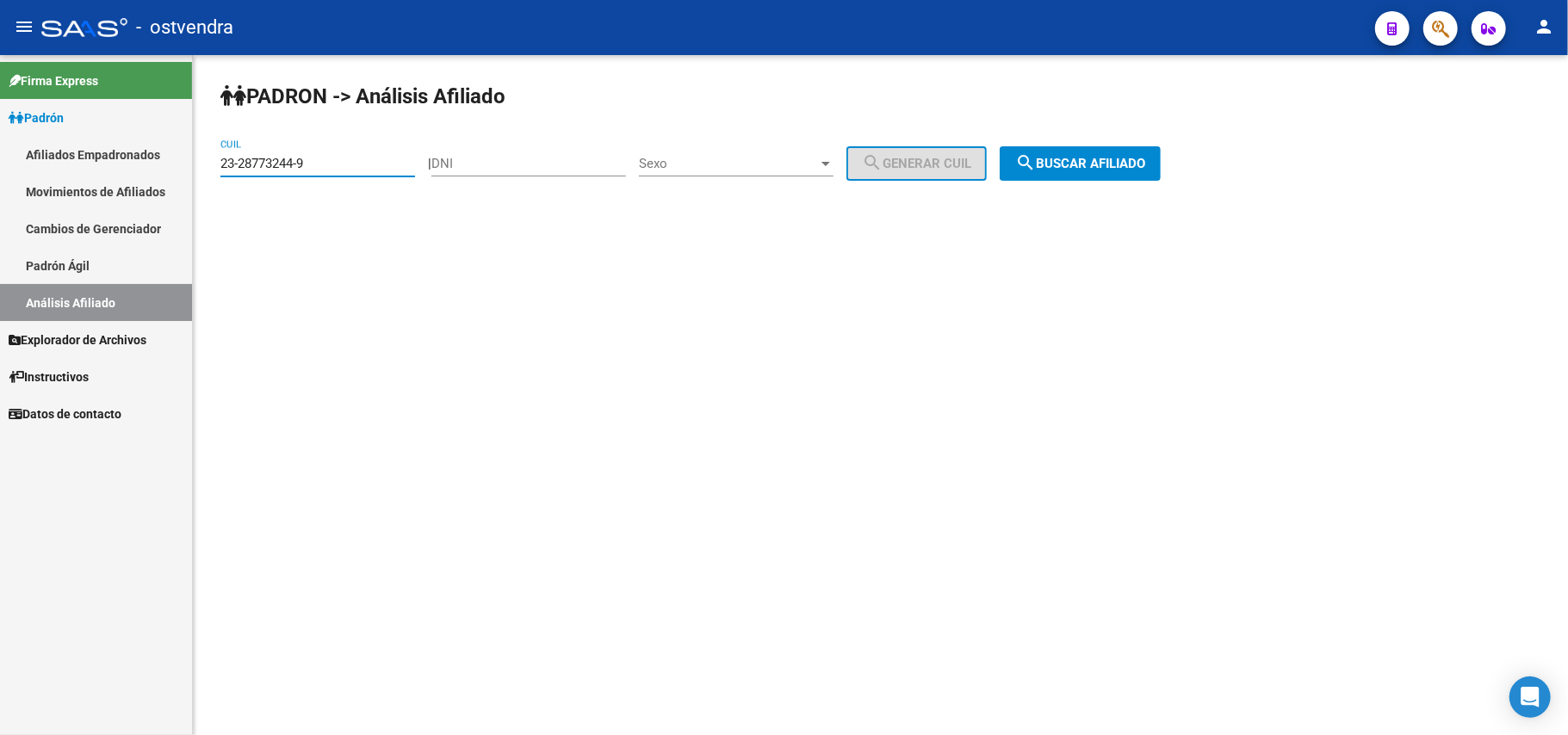
click at [355, 159] on input "23-28773244-9" at bounding box center [318, 163] width 195 height 16
drag, startPoint x: 132, startPoint y: 158, endPoint x: 0, endPoint y: 152, distance: 132.1
click at [0, 152] on mat-sidenav-container "Firma Express Padrón Afiliados Empadronados Movimientos de Afiliados Cambios de…" at bounding box center [784, 395] width 1568 height 680
paste input
click at [912, 153] on button "search Buscar afiliado" at bounding box center [1080, 164] width 161 height 35
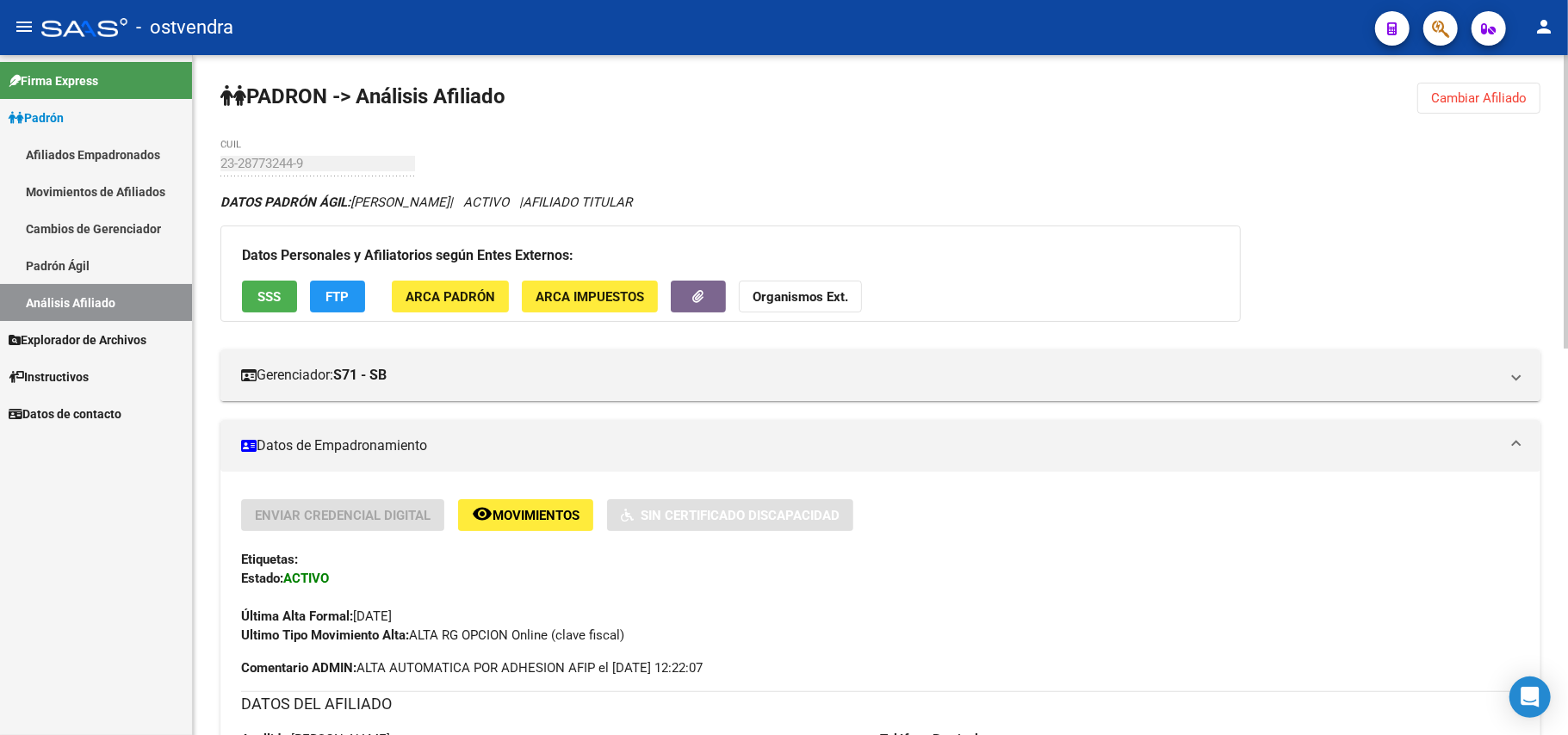
click at [912, 97] on span "Cambiar Afiliado" at bounding box center [1479, 98] width 95 height 16
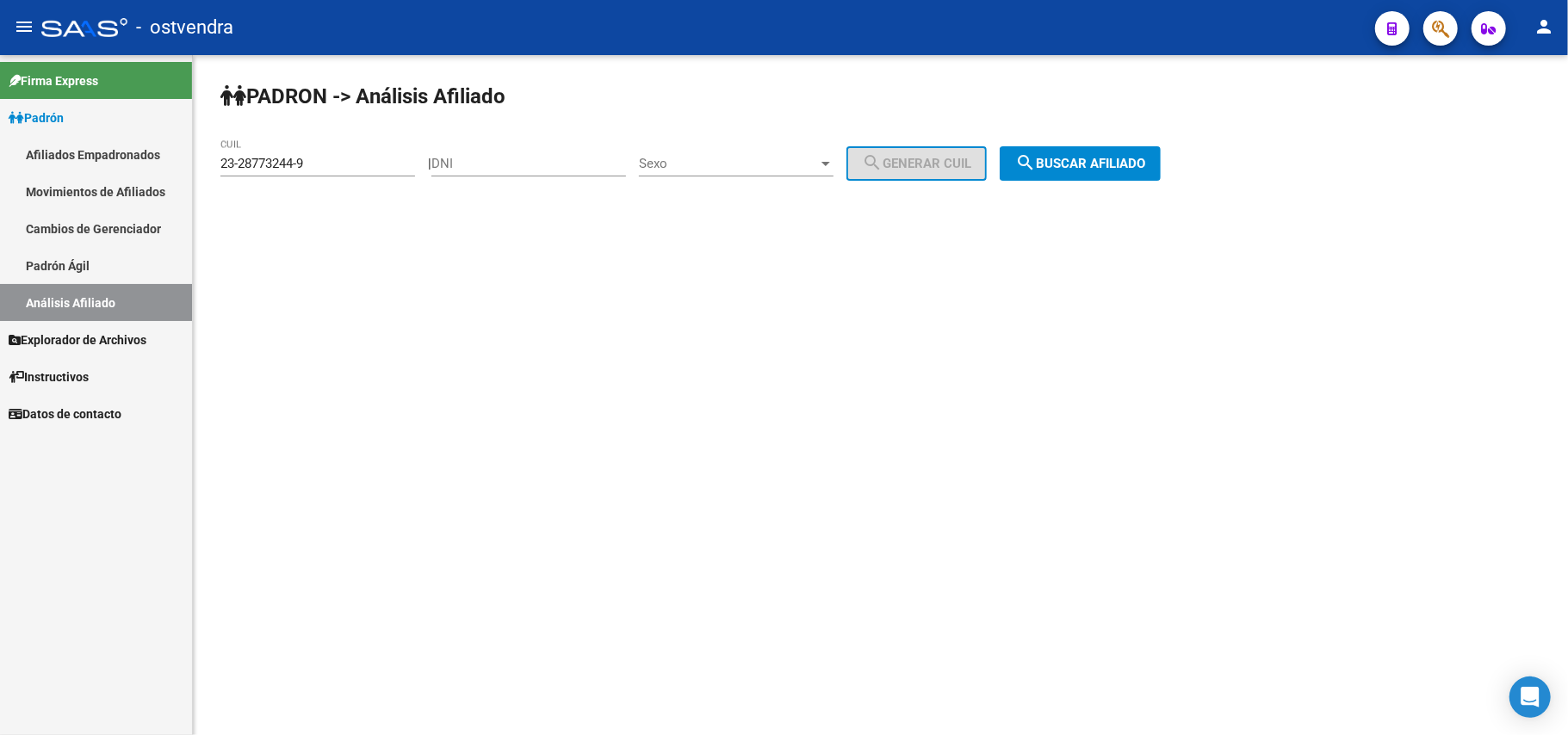
drag, startPoint x: 373, startPoint y: 152, endPoint x: 363, endPoint y: 157, distance: 11.2
click at [370, 155] on div "23-28773244-9 CUIL" at bounding box center [318, 157] width 195 height 37
click at [353, 160] on input "23-28773244-9" at bounding box center [318, 163] width 195 height 16
click at [0, 163] on mat-sidenav-container "Firma Express Padrón Afiliados Empadronados Movimientos de Afiliados Cambios de…" at bounding box center [784, 395] width 1568 height 680
paste input
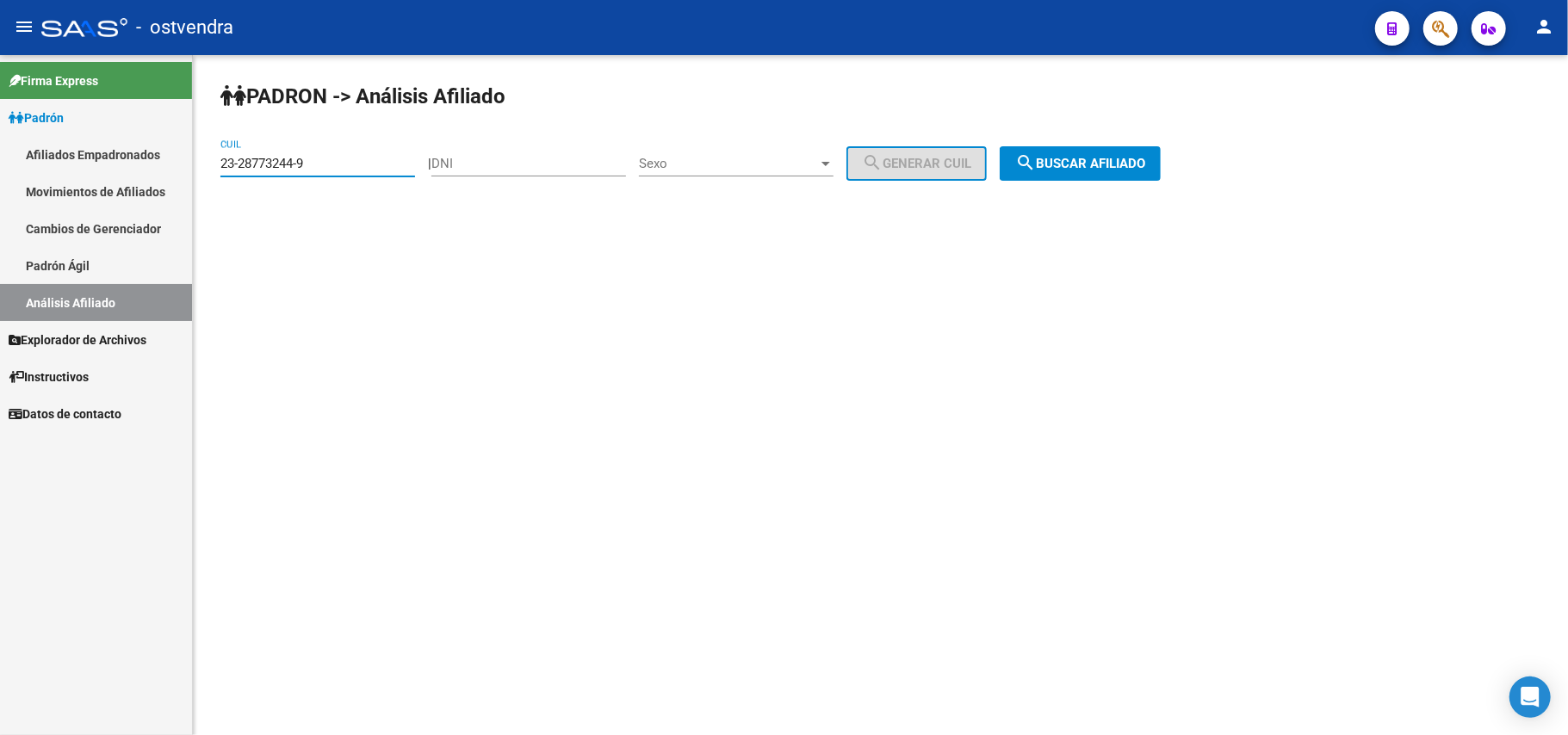
type input "23-28773244-9"
click at [912, 157] on span "search Buscar afiliado" at bounding box center [1080, 163] width 130 height 16
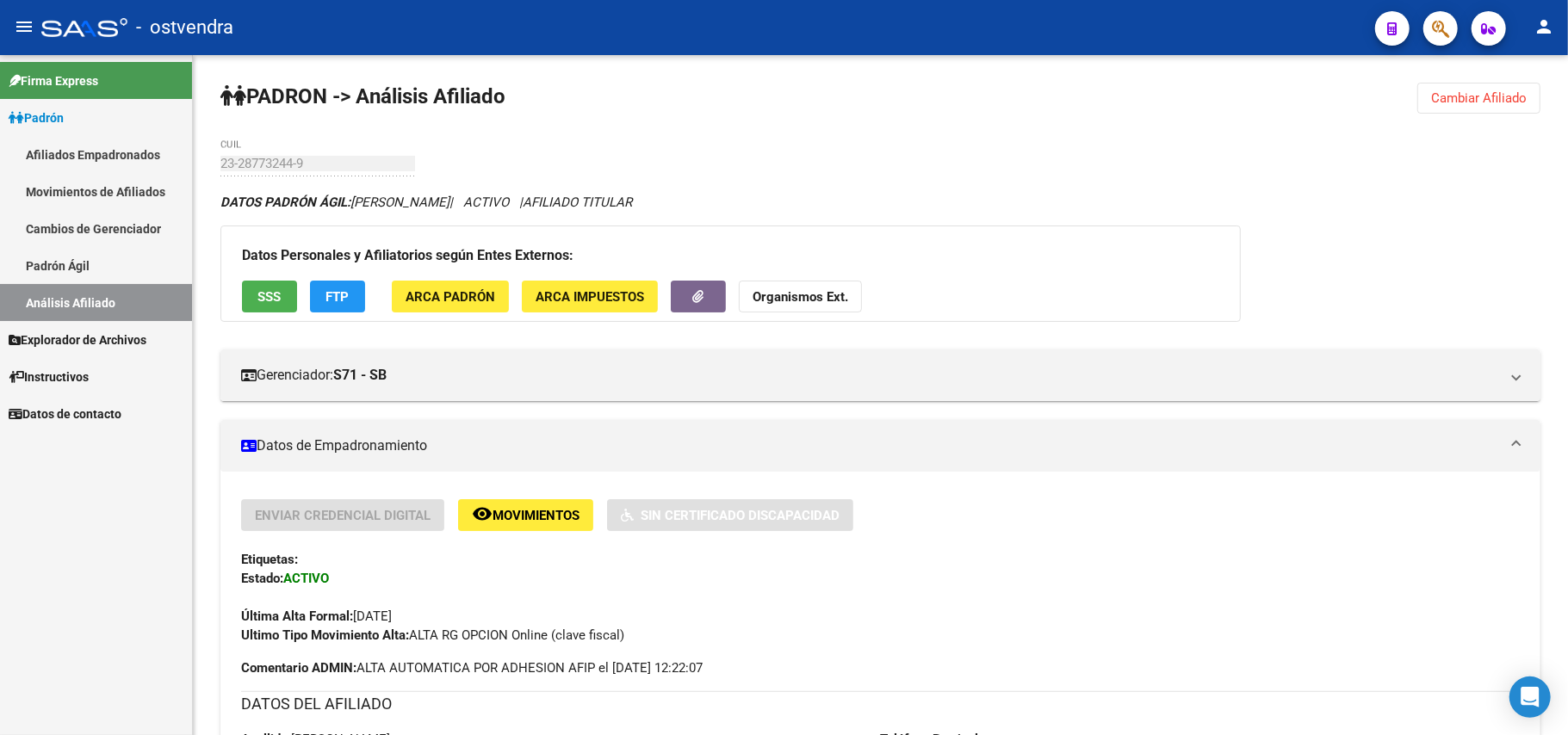
drag, startPoint x: 1479, startPoint y: 93, endPoint x: 1012, endPoint y: 100, distance: 467.1
click at [912, 93] on span "Cambiar Afiliado" at bounding box center [1479, 98] width 95 height 16
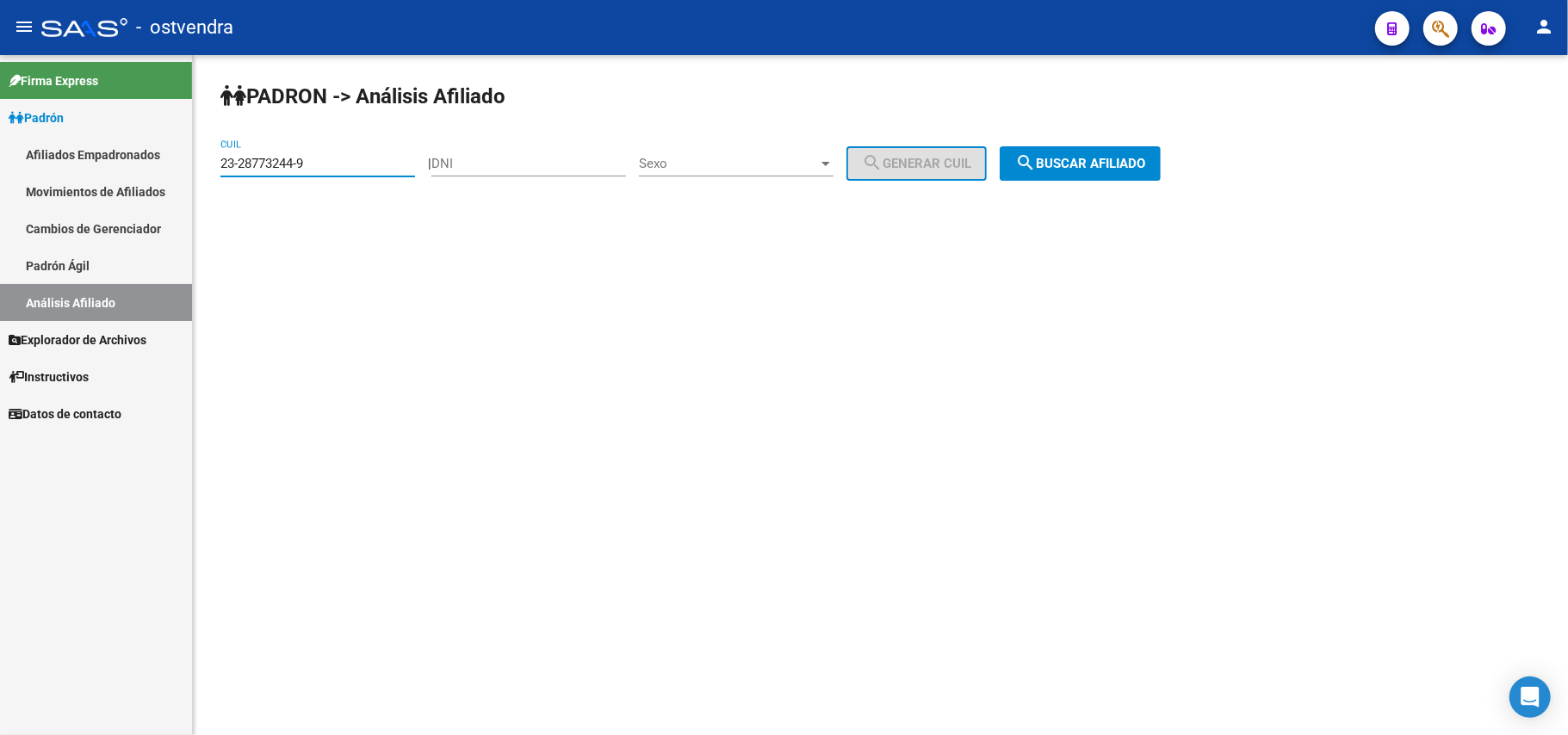
drag, startPoint x: 0, startPoint y: 186, endPoint x: 10, endPoint y: 187, distance: 10.0
click at [5, 187] on mat-sidenav-container "Firma Express Padrón Afiliados Empadronados Movimientos de Afiliados Cambios de…" at bounding box center [784, 395] width 1568 height 680
paste input "23-28773244-9"
click at [912, 177] on button "search Buscar afiliado" at bounding box center [1080, 164] width 161 height 35
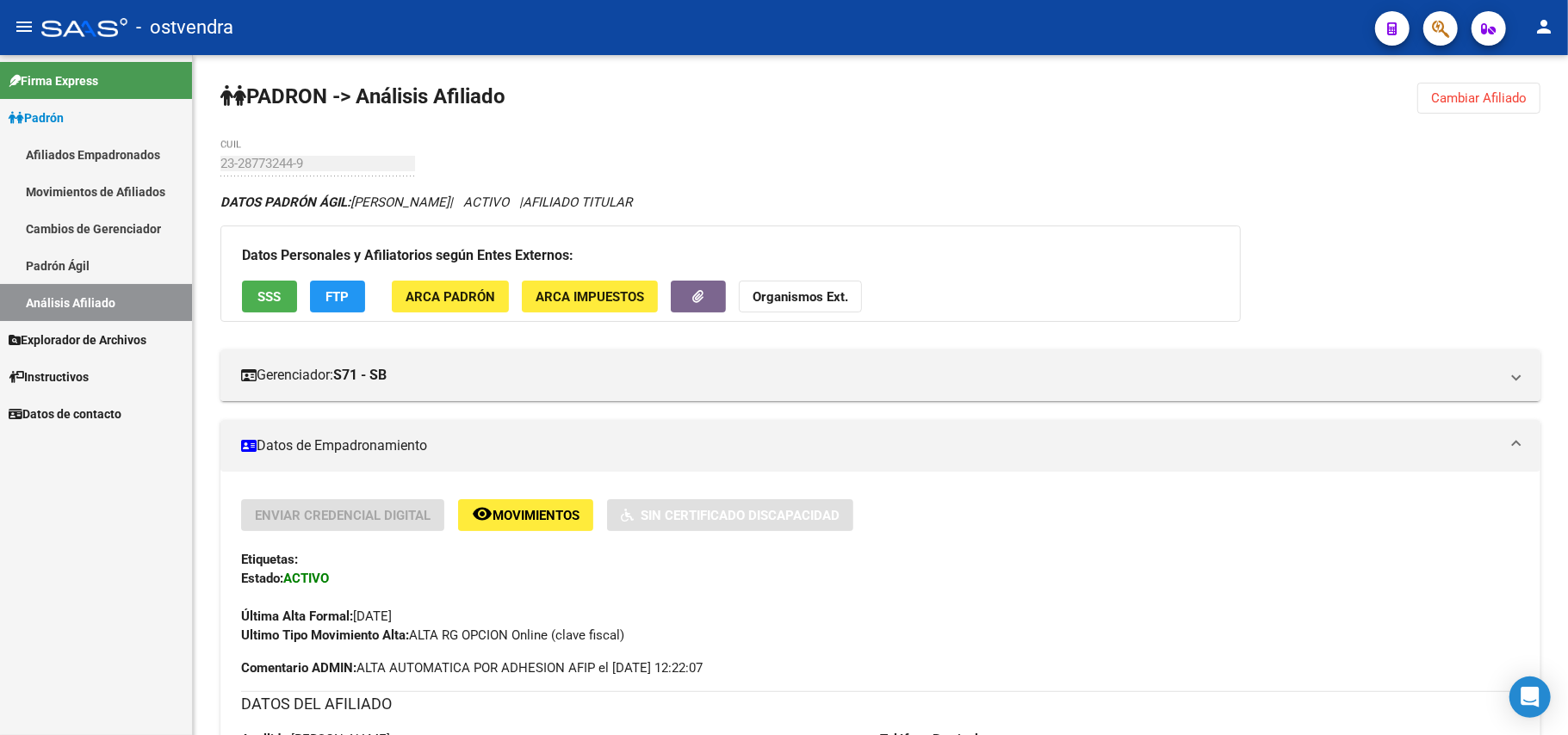
click at [912, 96] on span "Cambiar Afiliado" at bounding box center [1479, 98] width 95 height 16
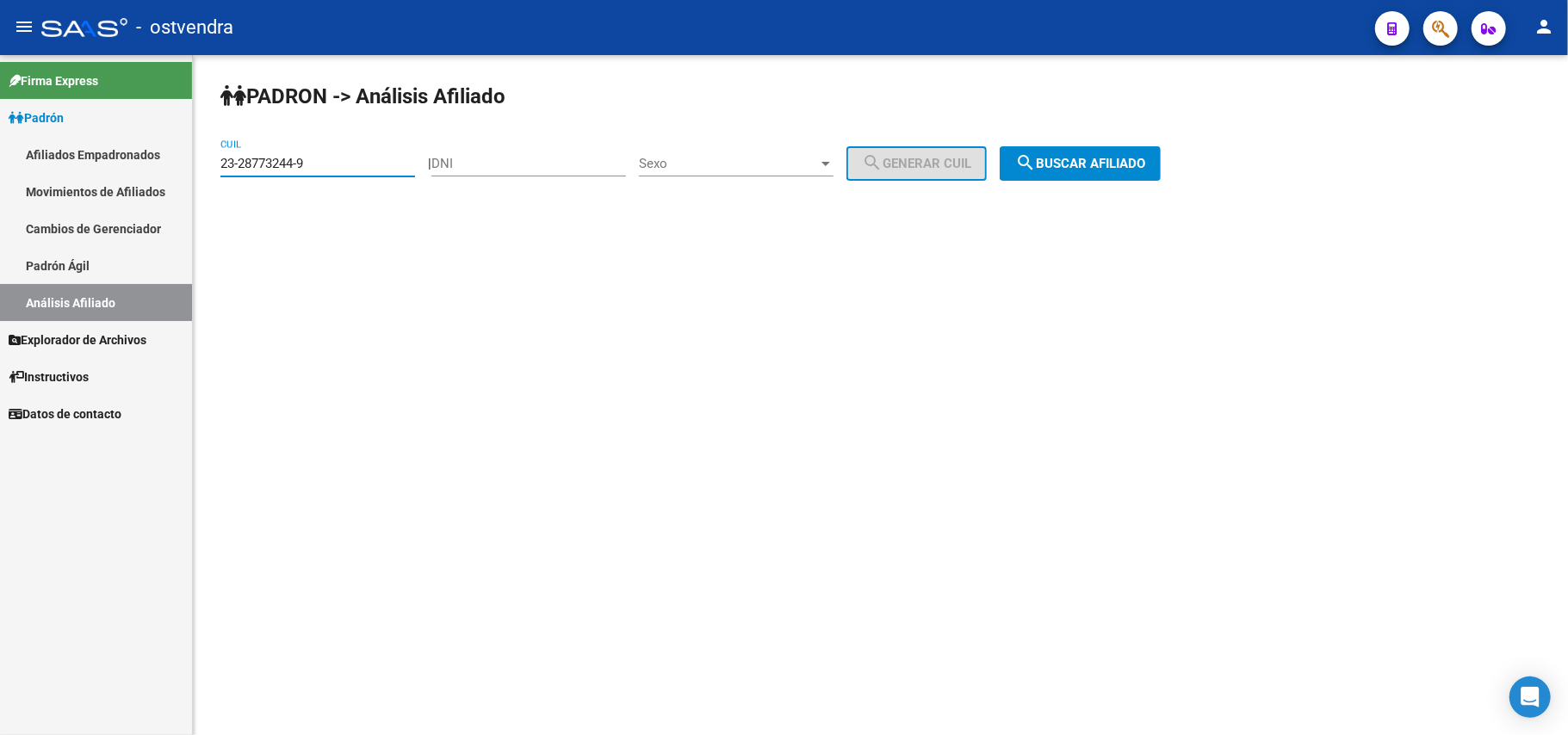
click at [0, 167] on mat-sidenav-container "Firma Express Padrón Afiliados Empadronados Movimientos de Afiliados Cambios de…" at bounding box center [784, 395] width 1568 height 680
paste input
click at [912, 153] on button "search Buscar afiliado" at bounding box center [1080, 164] width 161 height 35
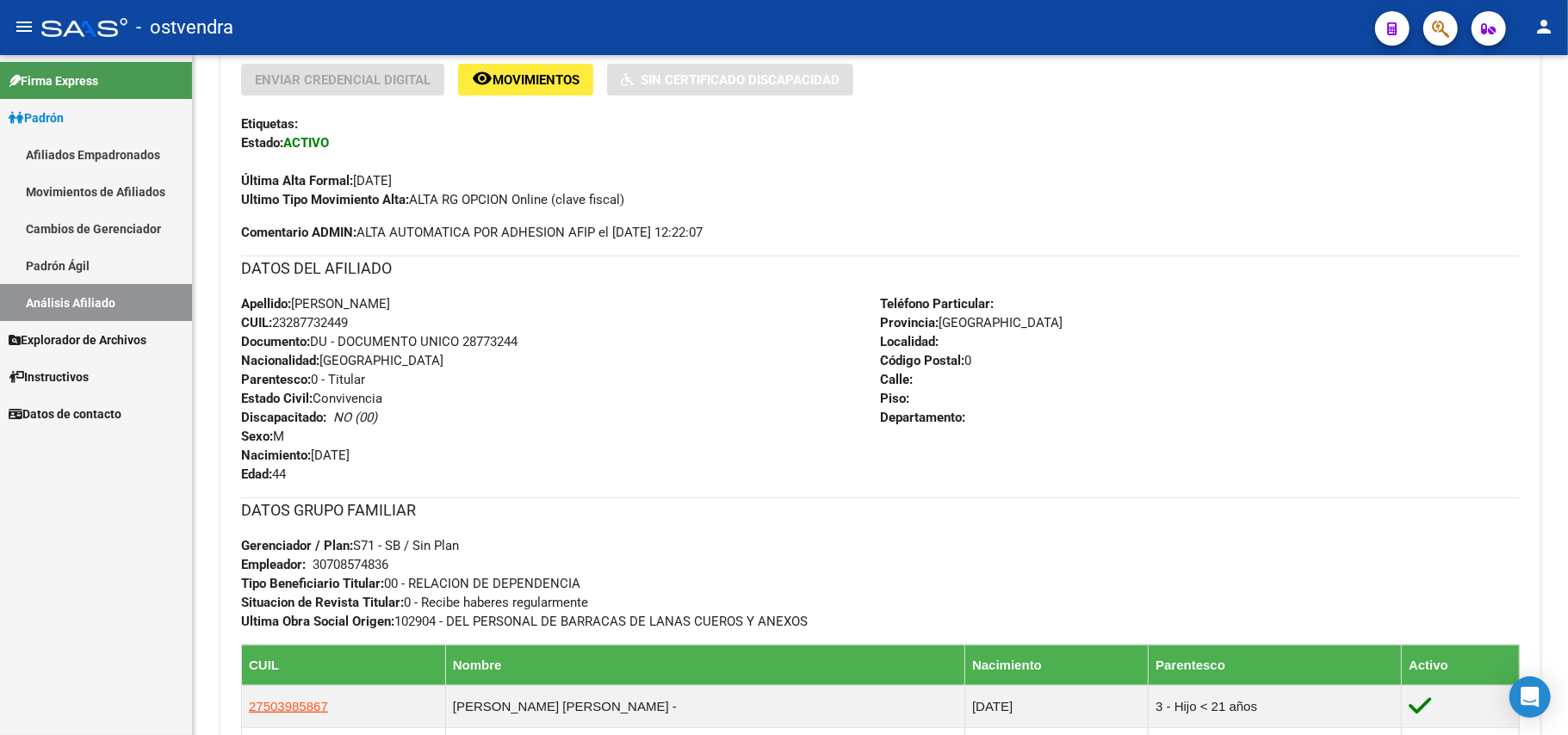
scroll to position [439, 0]
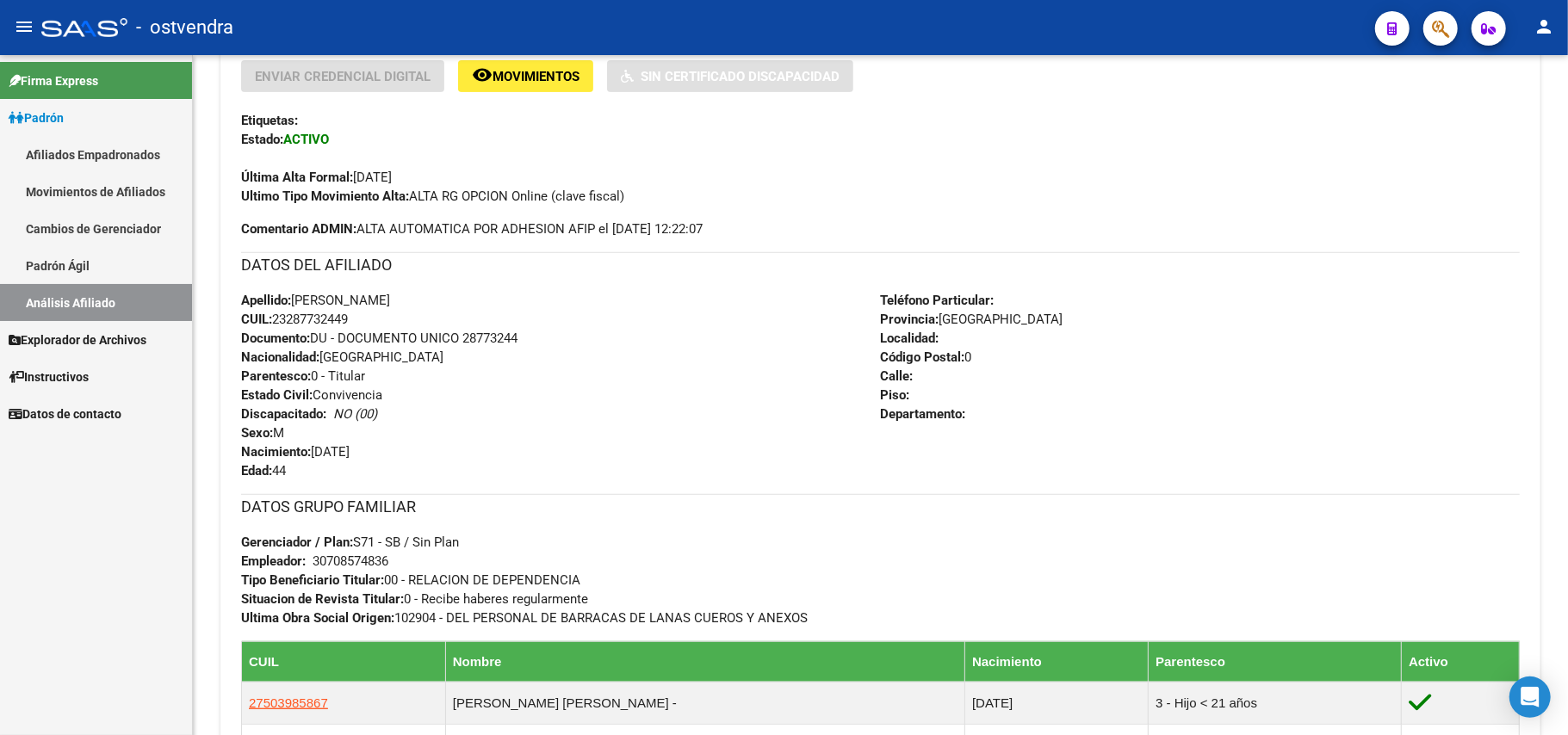
drag, startPoint x: 821, startPoint y: 428, endPoint x: 741, endPoint y: 535, distance: 133.6
click at [811, 445] on div "Apellido: [PERSON_NAME]: 23287732449 Documento: DU - DOCUMENTO UNICO 28773244 N…" at bounding box center [560, 385] width 640 height 189
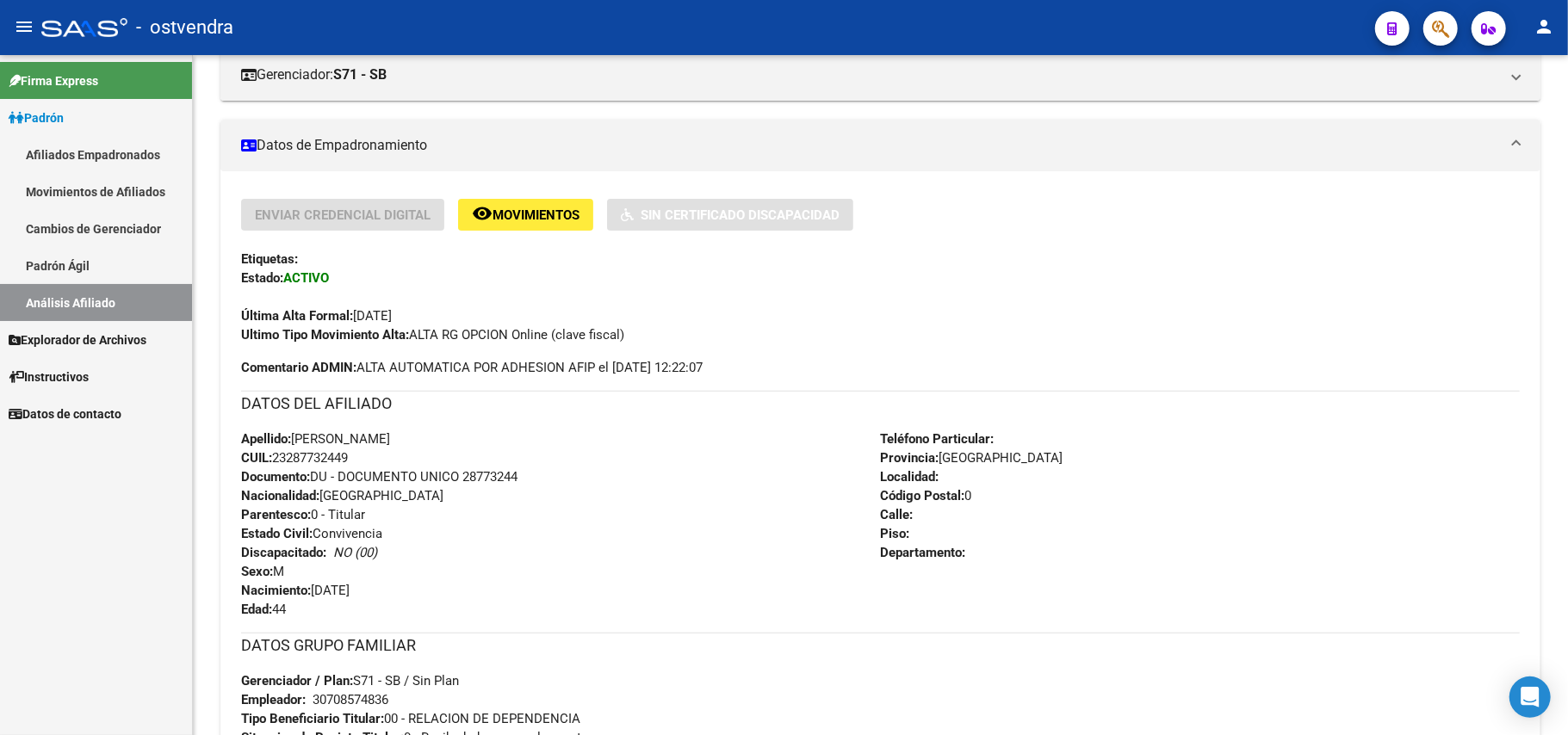
scroll to position [0, 0]
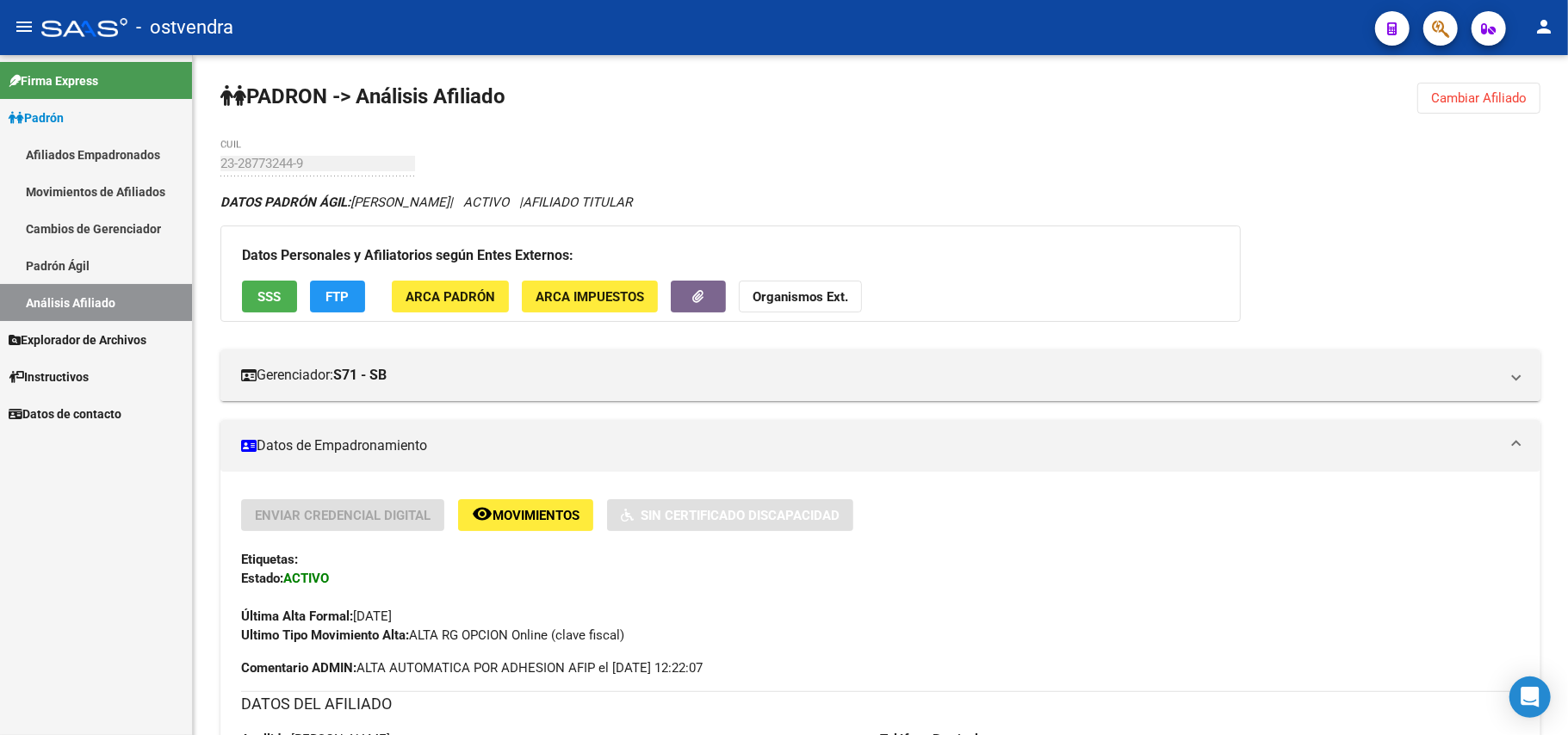
drag, startPoint x: 1516, startPoint y: 90, endPoint x: 1465, endPoint y: 108, distance: 54.1
click at [912, 92] on span "Cambiar Afiliado" at bounding box center [1479, 98] width 95 height 16
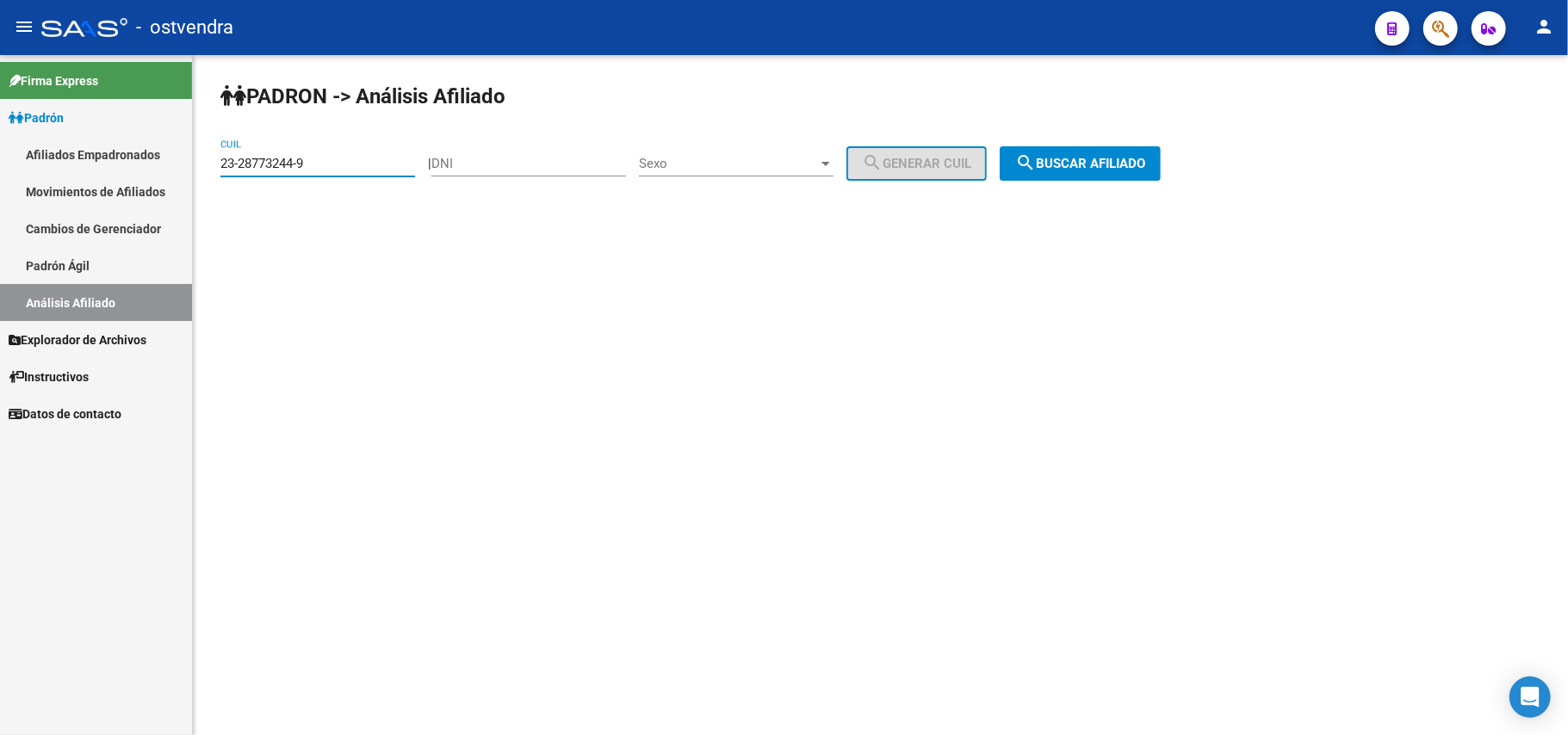
drag, startPoint x: 332, startPoint y: 169, endPoint x: 63, endPoint y: 179, distance: 269.2
click at [67, 177] on mat-sidenav-container "Firma Express Padrón Afiliados Empadronados Movimientos de Afiliados Cambios de…" at bounding box center [784, 395] width 1568 height 680
paste input
drag, startPoint x: 1125, startPoint y: 157, endPoint x: 1113, endPoint y: 176, distance: 22.5
click at [912, 174] on button "search Buscar afiliado" at bounding box center [1080, 164] width 161 height 35
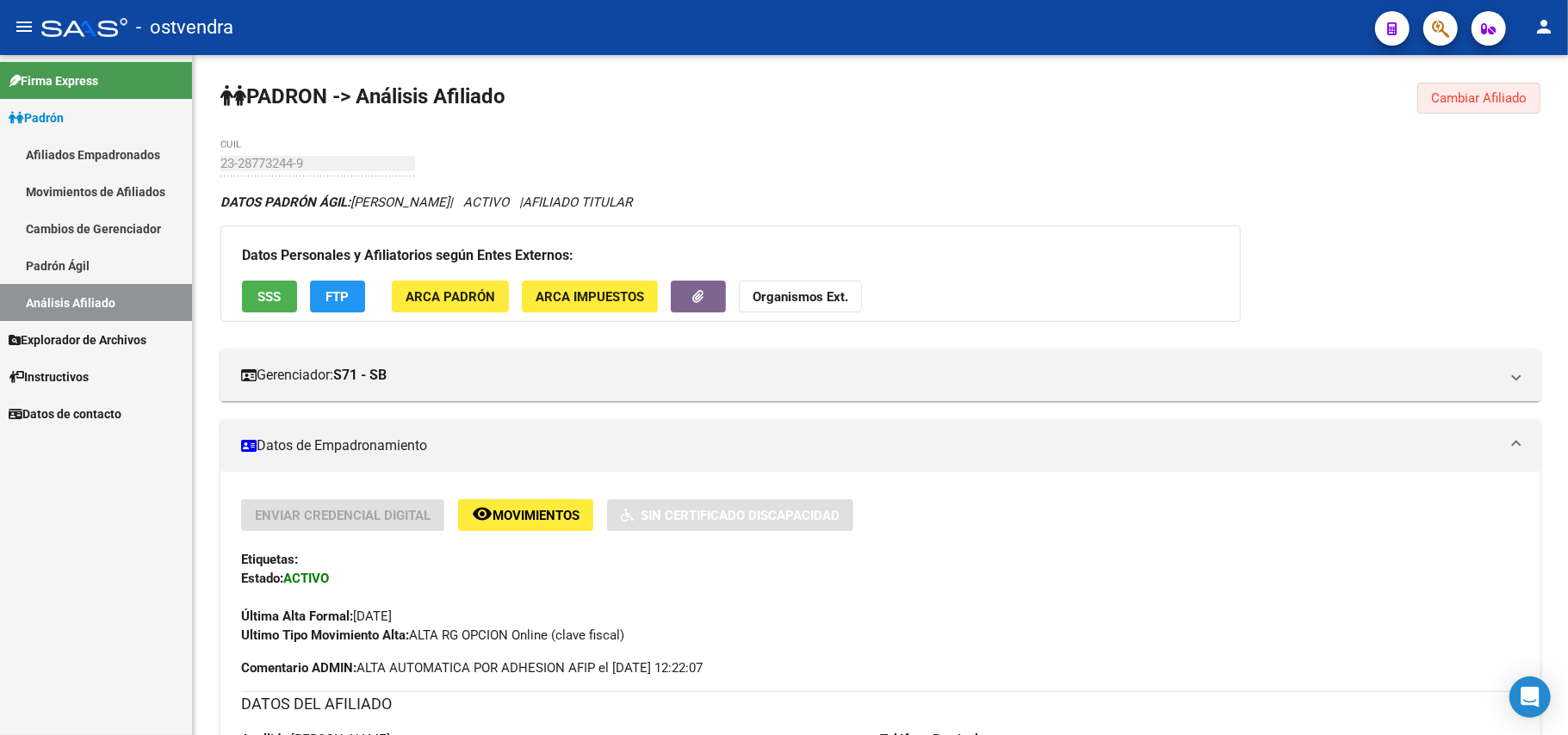
drag, startPoint x: 1475, startPoint y: 94, endPoint x: 1065, endPoint y: 5, distance: 419.5
drag, startPoint x: 1448, startPoint y: 105, endPoint x: 1375, endPoint y: 92, distance: 74.1
click at [912, 104] on button "Cambiar Afiliado" at bounding box center [1479, 98] width 124 height 31
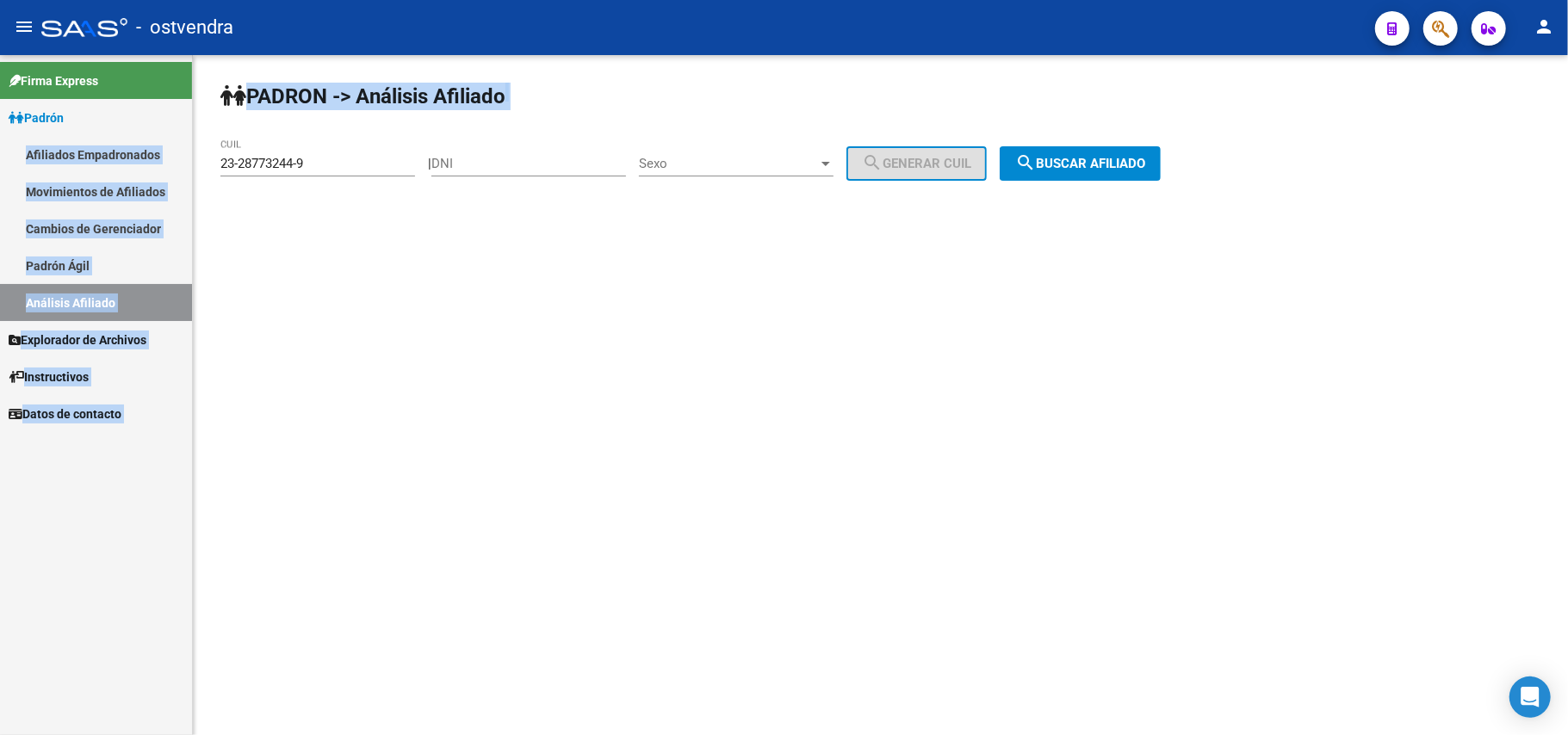
drag, startPoint x: 369, startPoint y: 172, endPoint x: 2, endPoint y: 170, distance: 367.0
click at [2, 170] on mat-sidenav-container "Firma Express Padrón Afiliados Empadronados Movimientos de Afiliados Cambios de…" at bounding box center [784, 395] width 1568 height 680
click at [358, 135] on div "PADRON -> Análisis Afiliado 23-28773244-9 CUIL | DNI Sexo Sexo search Generar C…" at bounding box center [881, 146] width 1376 height 181
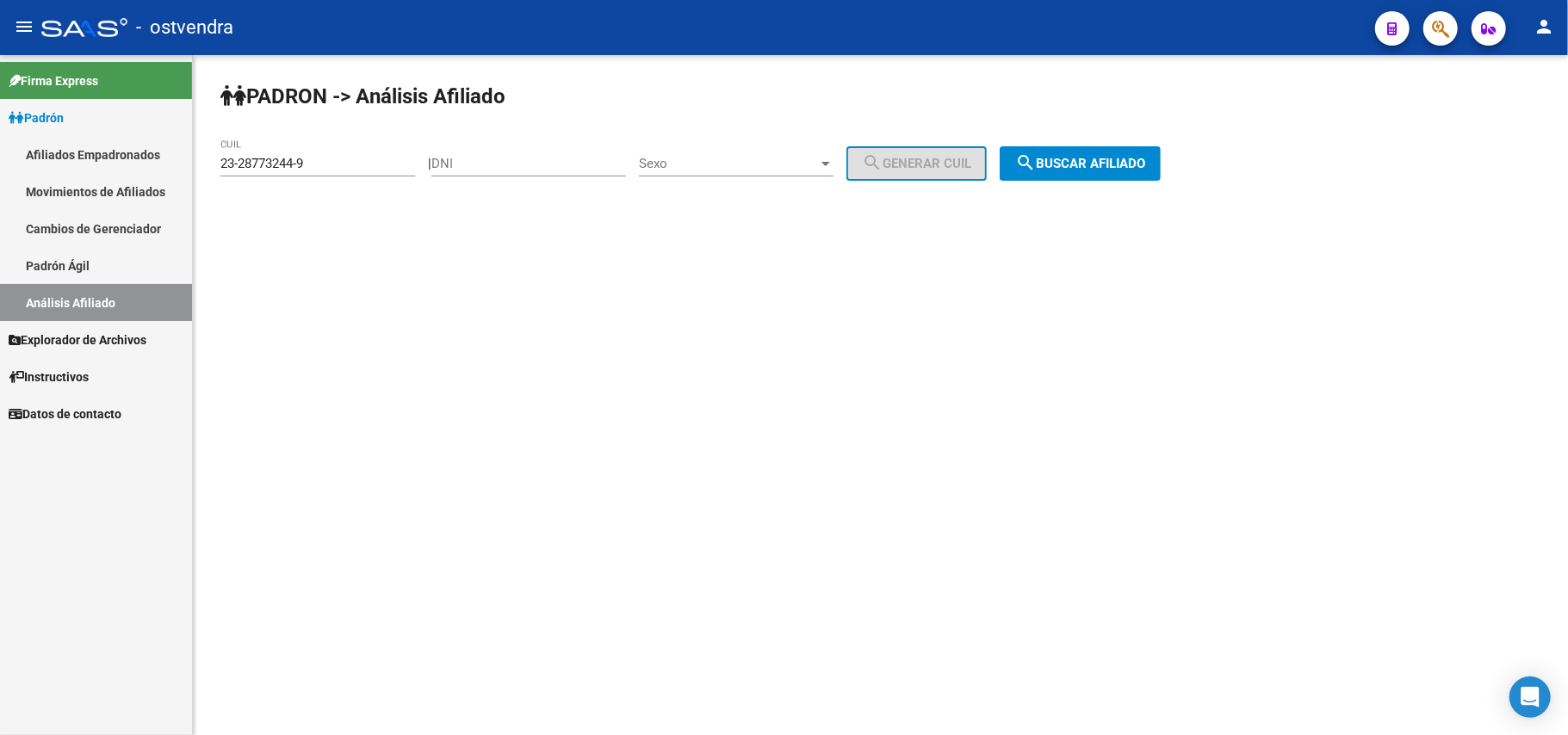
click at [321, 188] on div "23-28773244-9 CUIL" at bounding box center [318, 166] width 195 height 53
drag, startPoint x: 329, startPoint y: 167, endPoint x: 1567, endPoint y: 12, distance: 1247.7
click at [2, 138] on mat-sidenav-container "Firma Express Padrón Afiliados Empadronados Movimientos de Afiliados Cambios de…" at bounding box center [784, 395] width 1568 height 680
paste input "9896119"
type input "23-29896119-9"
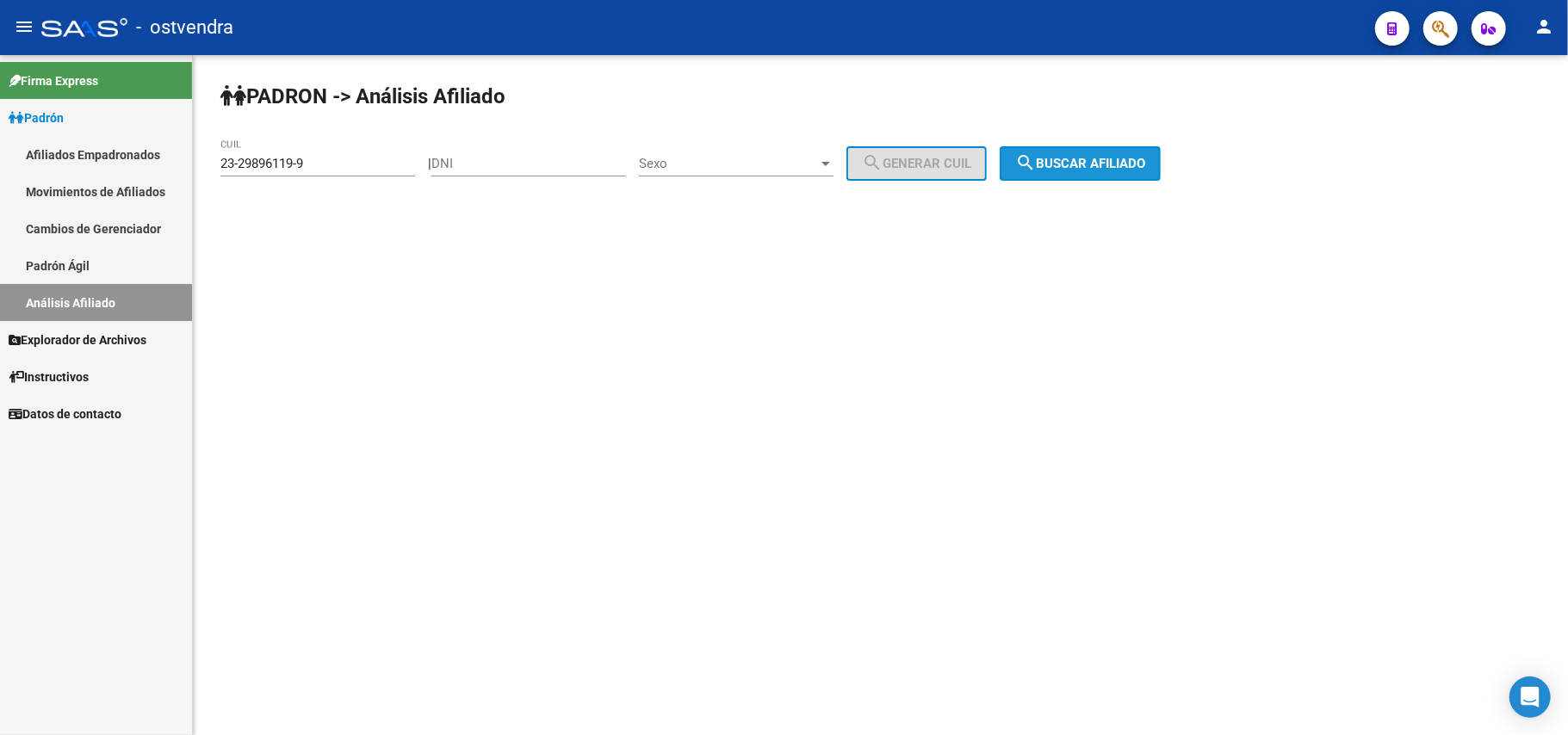
click at [912, 150] on button "search Buscar afiliado" at bounding box center [1080, 164] width 161 height 35
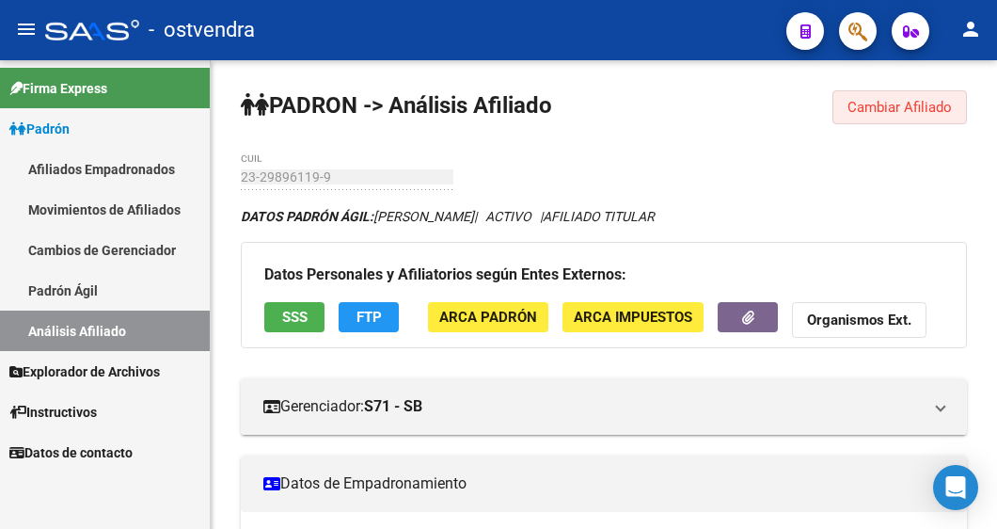
click at [889, 106] on span "Cambiar Afiliado" at bounding box center [900, 107] width 104 height 17
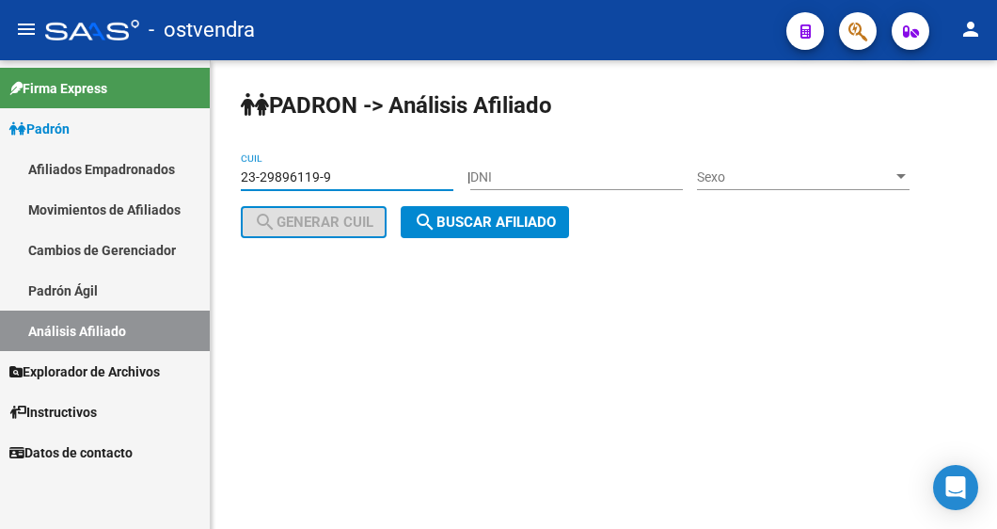
drag, startPoint x: 393, startPoint y: 169, endPoint x: -196, endPoint y: 178, distance: 589.0
click at [0, 178] on html "menu - ostvendra person Firma Express Padrón Afiliados Empadronados Movimientos…" at bounding box center [498, 264] width 997 height 529
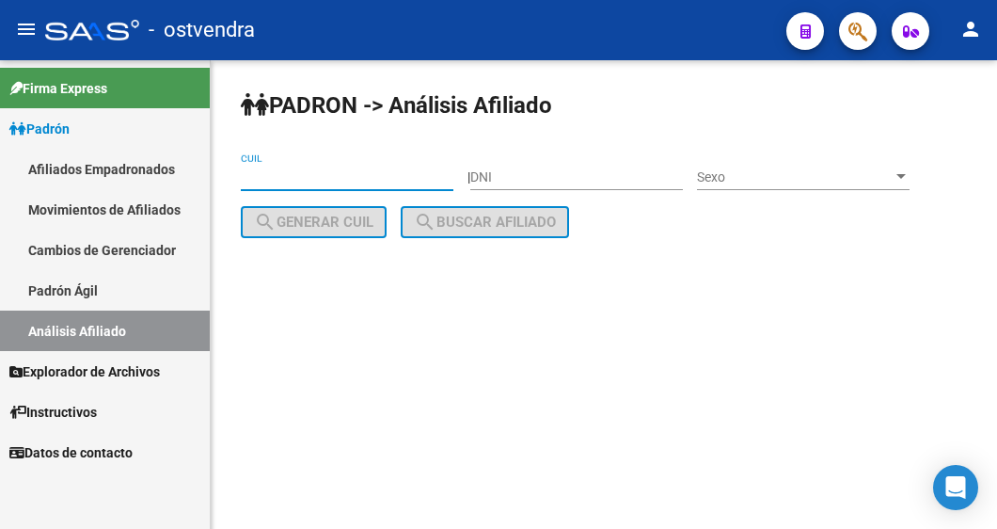
paste input "23-33078318-4"
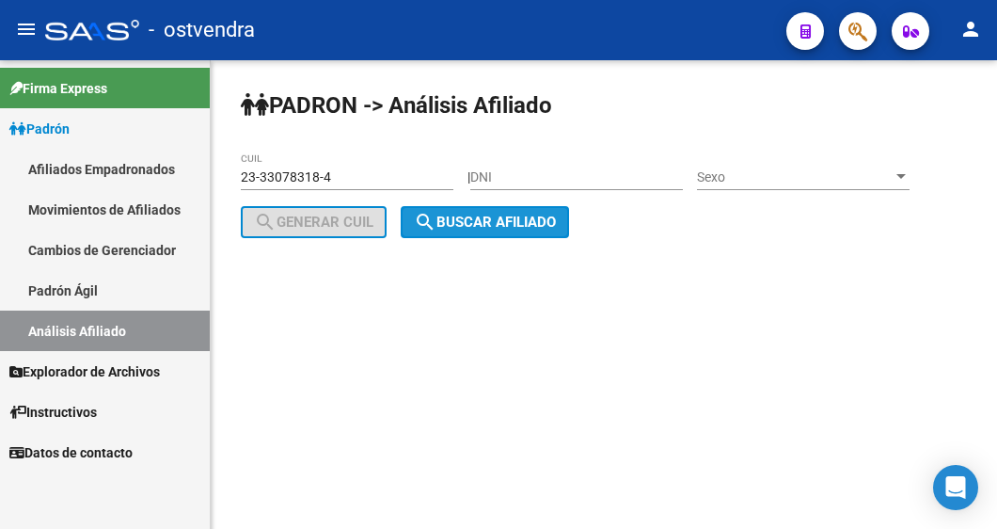
click at [535, 230] on span "search Buscar afiliado" at bounding box center [485, 222] width 142 height 17
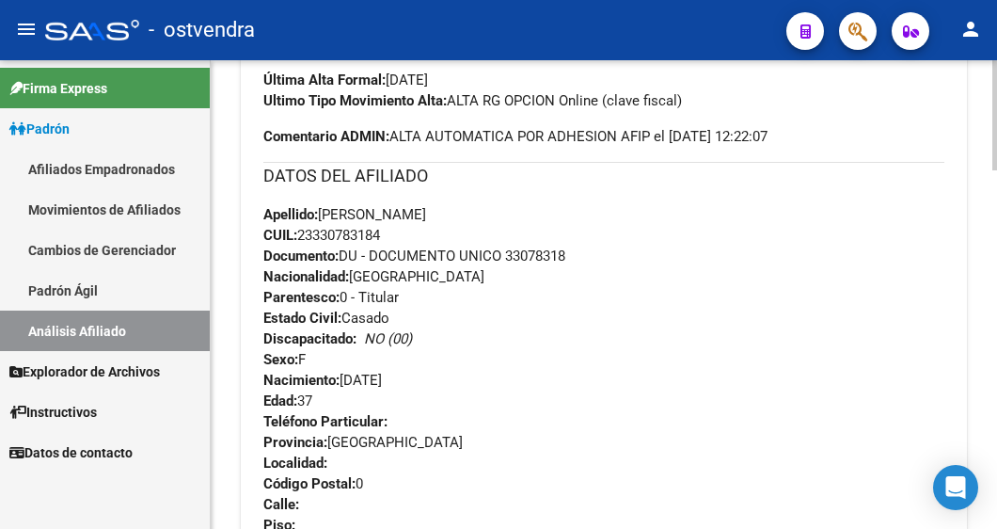
scroll to position [627, 0]
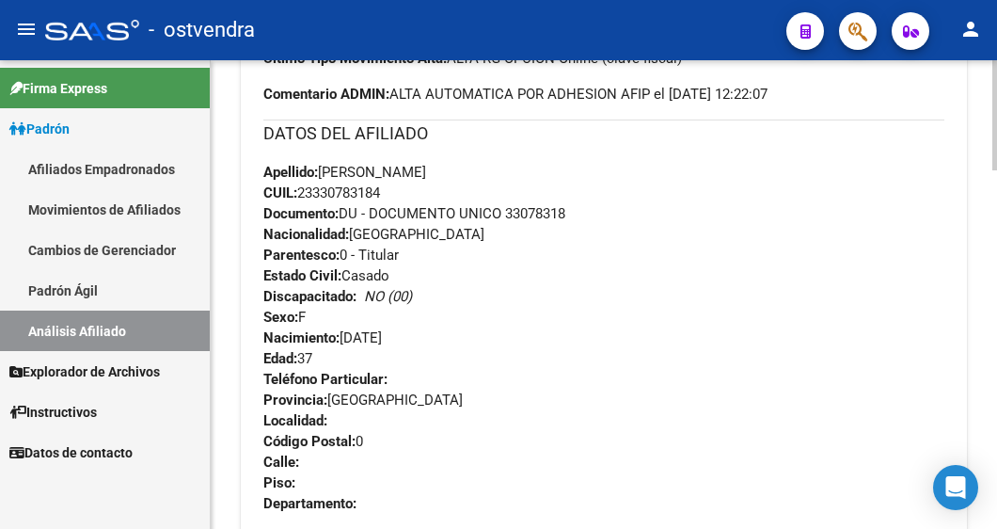
drag, startPoint x: 401, startPoint y: 192, endPoint x: 301, endPoint y: 193, distance: 99.7
click at [301, 193] on div "Apellido: [PERSON_NAME] CUIL: 23330783184 Documento: DU - DOCUMENTO UNICO 33078…" at bounding box center [603, 265] width 681 height 207
copy span "23330783184"
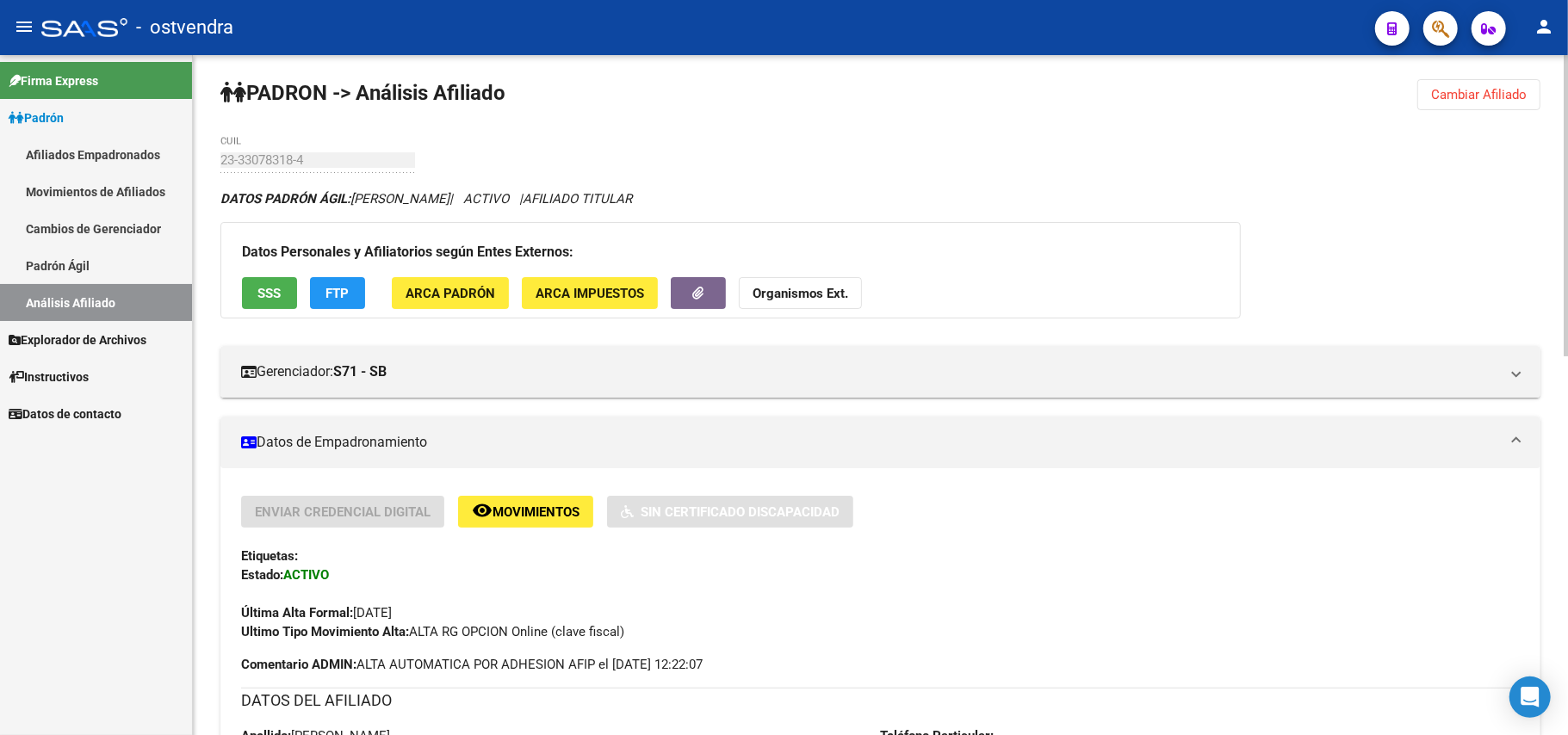
scroll to position [0, 0]
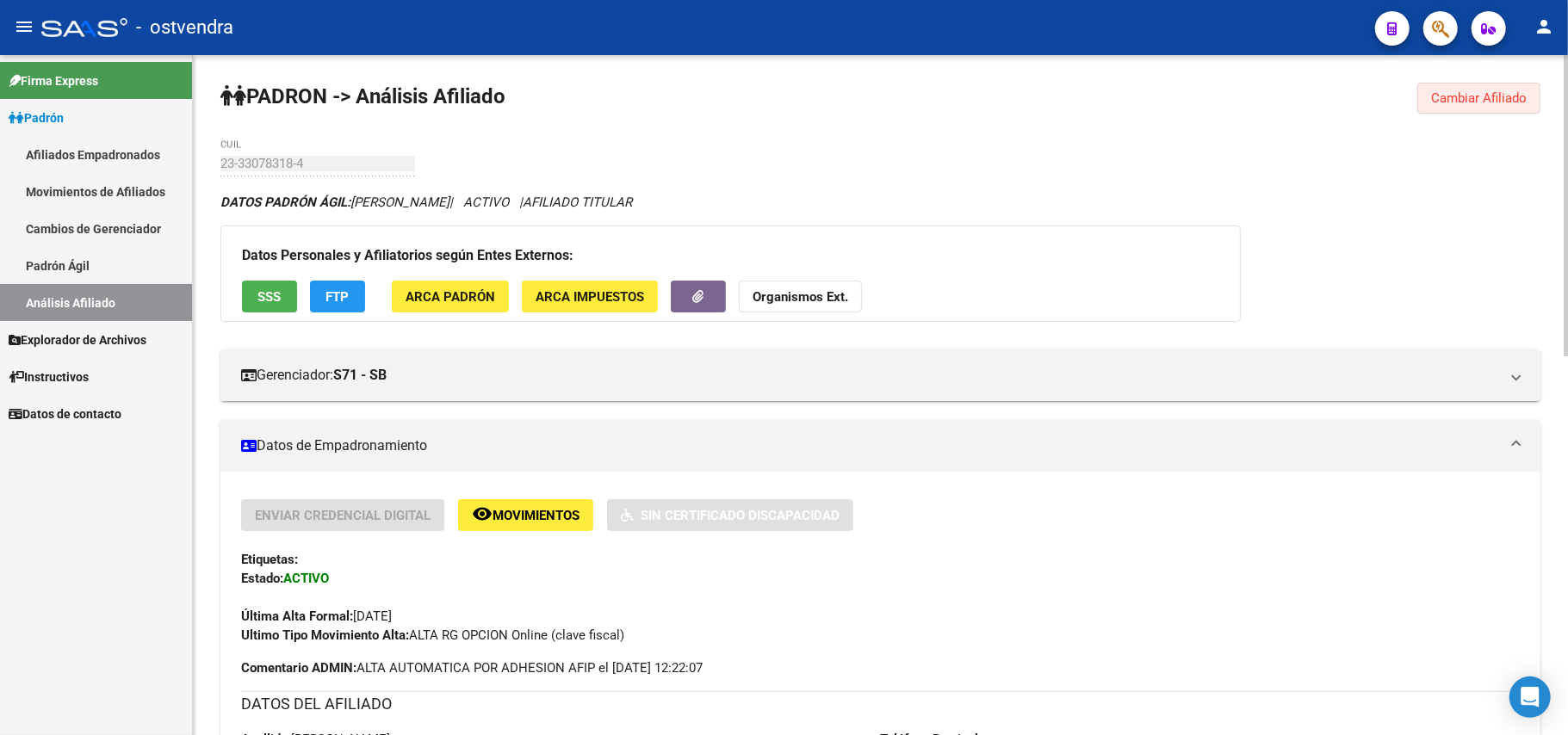
click at [912, 102] on span "Cambiar Afiliado" at bounding box center [1479, 98] width 95 height 16
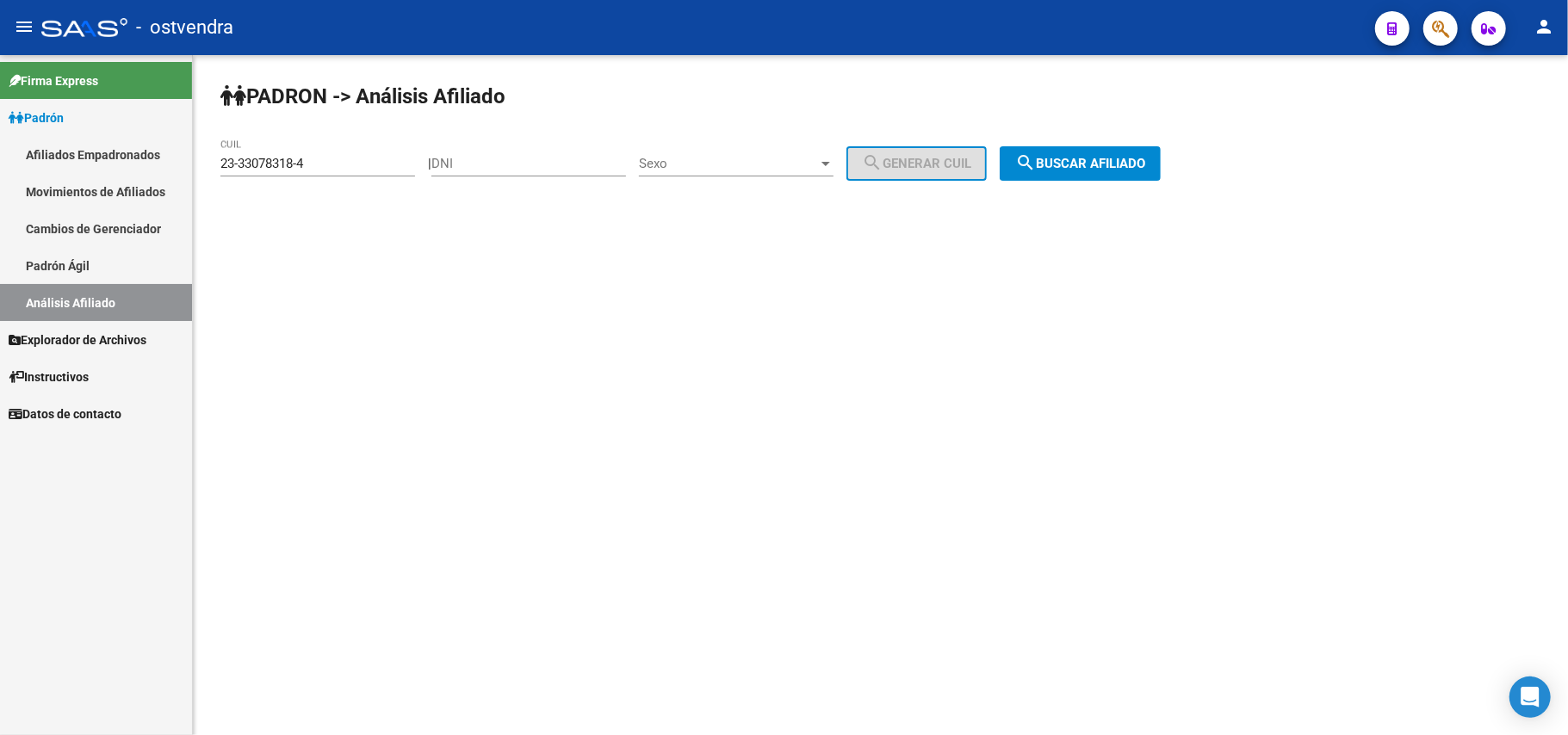
click at [322, 156] on div "23-33078318-4 CUIL" at bounding box center [318, 157] width 195 height 37
drag, startPoint x: 321, startPoint y: 160, endPoint x: 222, endPoint y: 160, distance: 99.0
click at [222, 160] on input "23-33078318-4" at bounding box center [318, 163] width 195 height 16
paste input
click at [912, 173] on button "search Buscar afiliado" at bounding box center [1080, 164] width 161 height 35
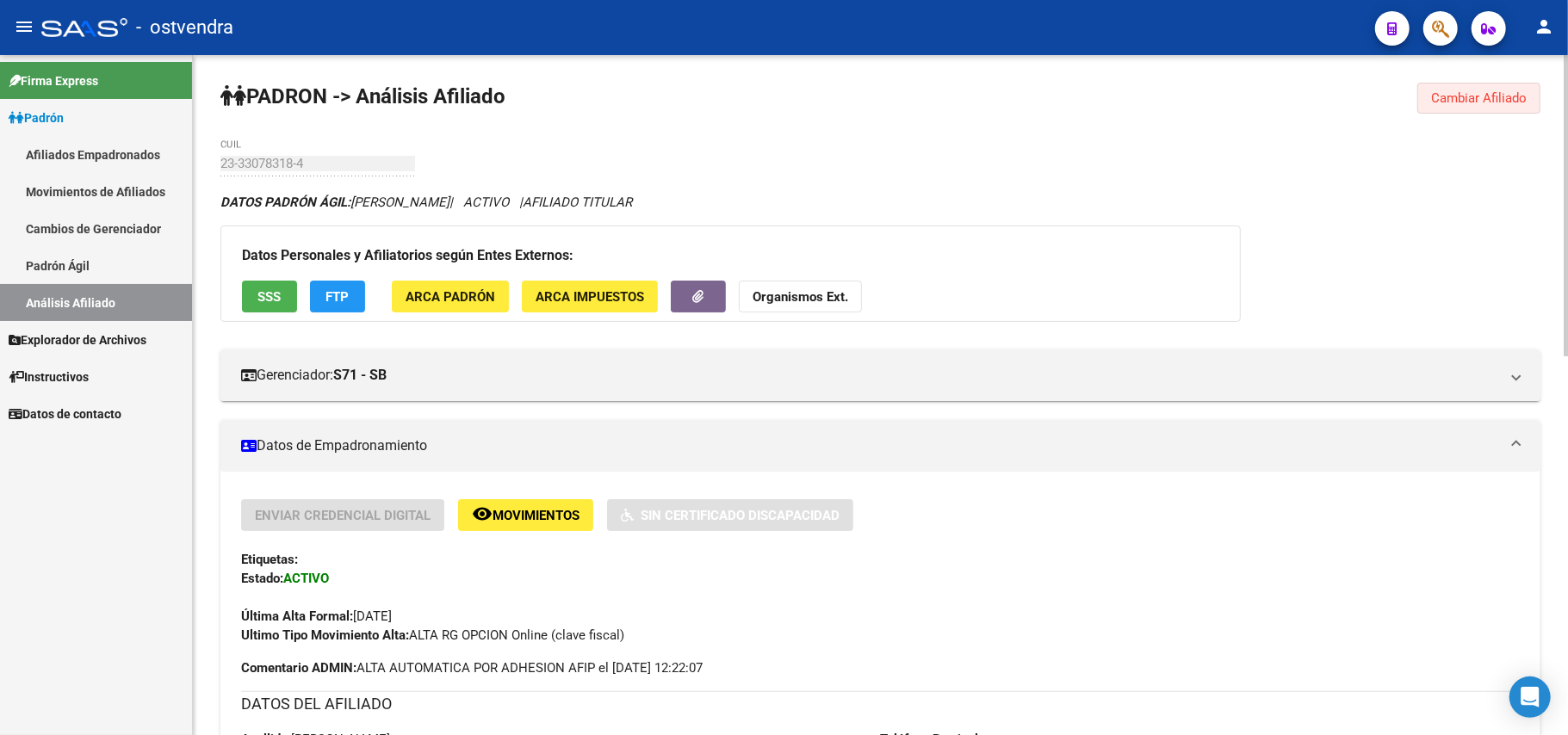
click at [912, 94] on span "Cambiar Afiliado" at bounding box center [1479, 98] width 95 height 16
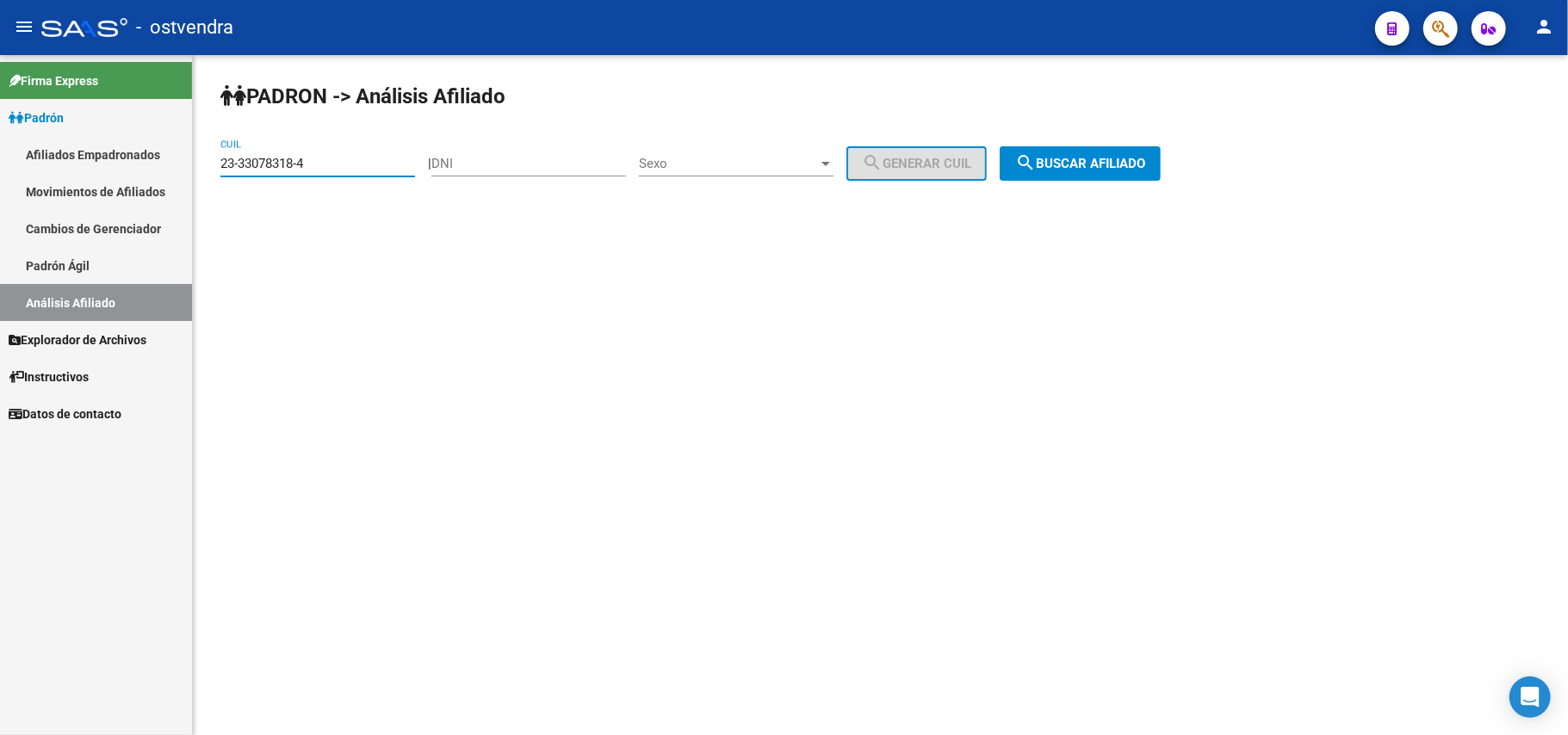
drag, startPoint x: 249, startPoint y: 160, endPoint x: 127, endPoint y: 166, distance: 122.1
click at [128, 166] on mat-sidenav-container "Firma Express Padrón Afiliados Empadronados Movimientos de Afiliados Cambios de…" at bounding box center [784, 395] width 1568 height 680
paste input "6727515"
drag, startPoint x: 1135, startPoint y: 176, endPoint x: 1054, endPoint y: 178, distance: 81.0
click at [912, 176] on button "search Buscar afiliado" at bounding box center [1080, 164] width 161 height 35
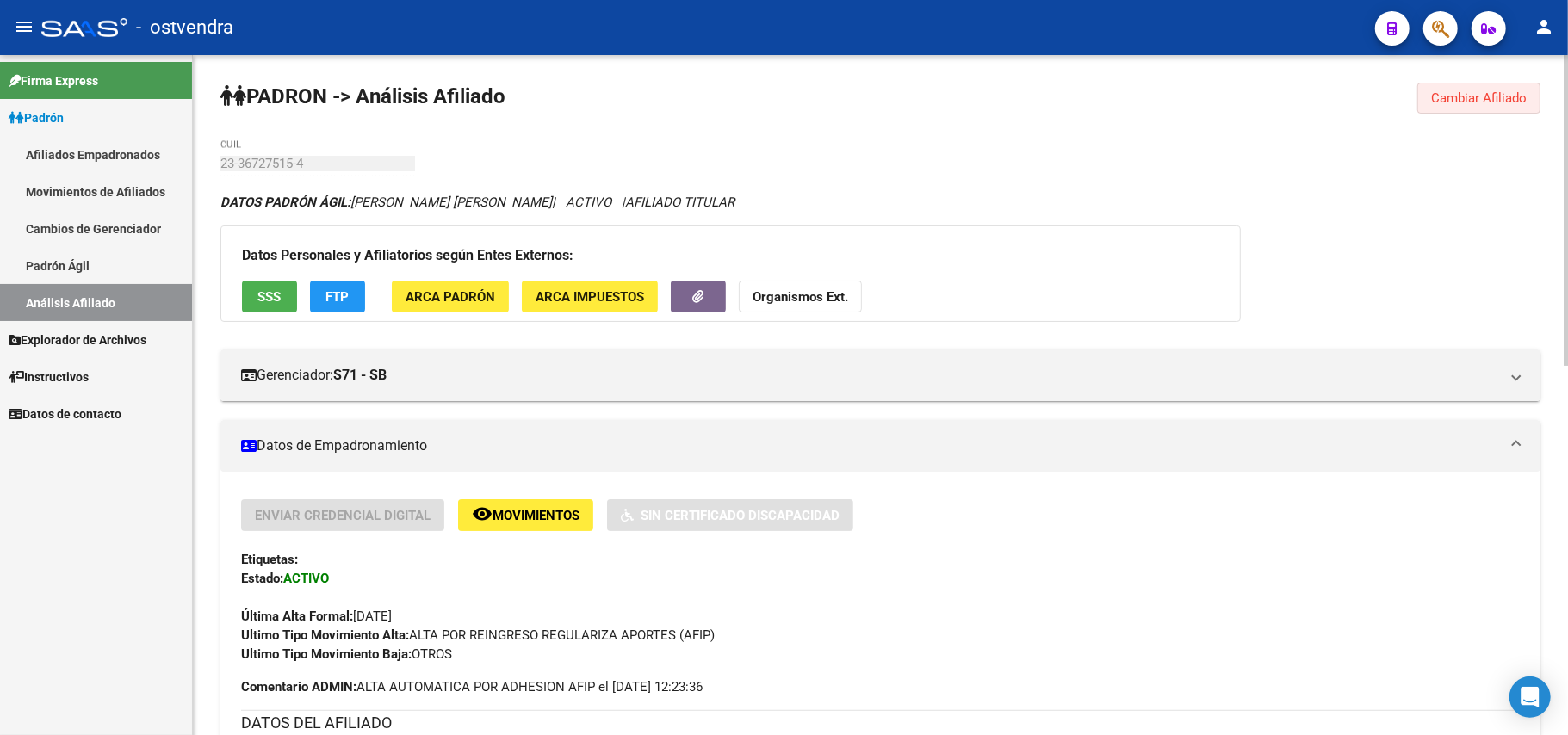
click at [912, 92] on span "Cambiar Afiliado" at bounding box center [1479, 98] width 95 height 16
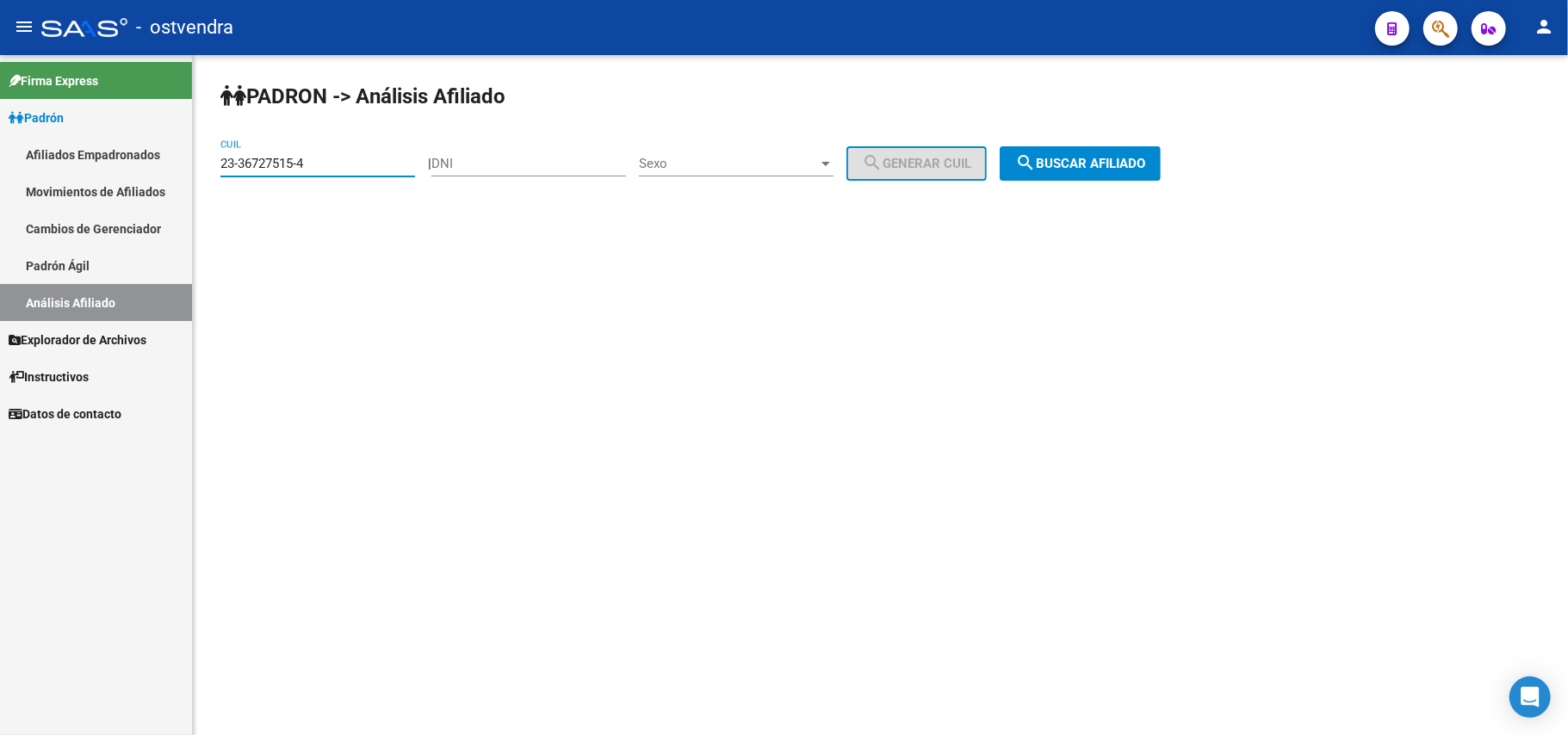
click at [341, 159] on input "23-36727515-4" at bounding box center [318, 163] width 195 height 16
drag, startPoint x: 177, startPoint y: 166, endPoint x: 19, endPoint y: 87, distance: 176.6
click at [1, 94] on mat-sidenav-container "Firma Express Padrón Afiliados Empadronados Movimientos de Afiliados Cambios de…" at bounding box center [784, 395] width 1568 height 680
paste input "40879443-9"
click at [912, 188] on div "PADRON -> Análisis Afiliado 23-40879443-9 CUIL | DNI Sexo Sexo search Generar C…" at bounding box center [881, 146] width 1376 height 181
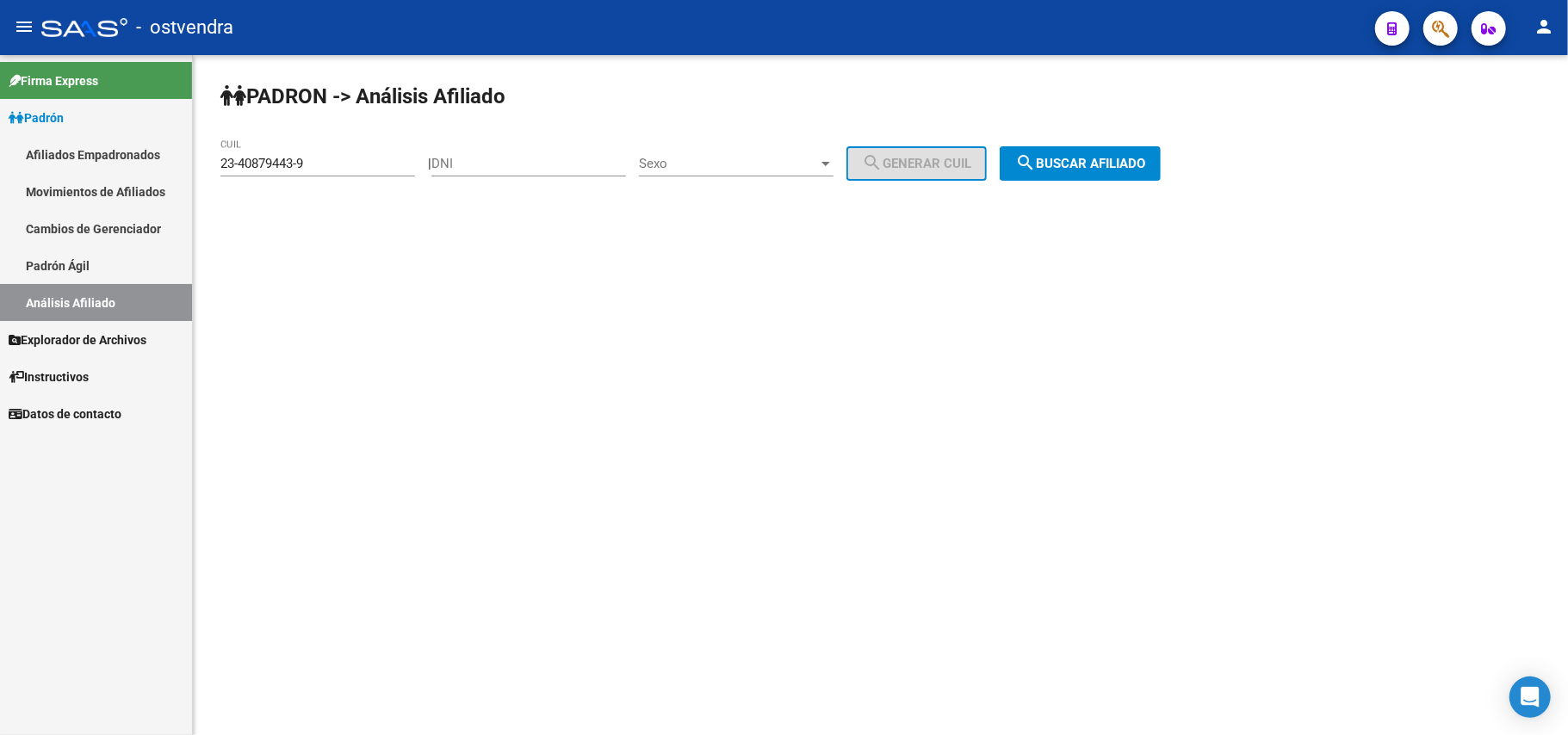
click at [912, 153] on button "search Buscar afiliado" at bounding box center [1080, 164] width 161 height 35
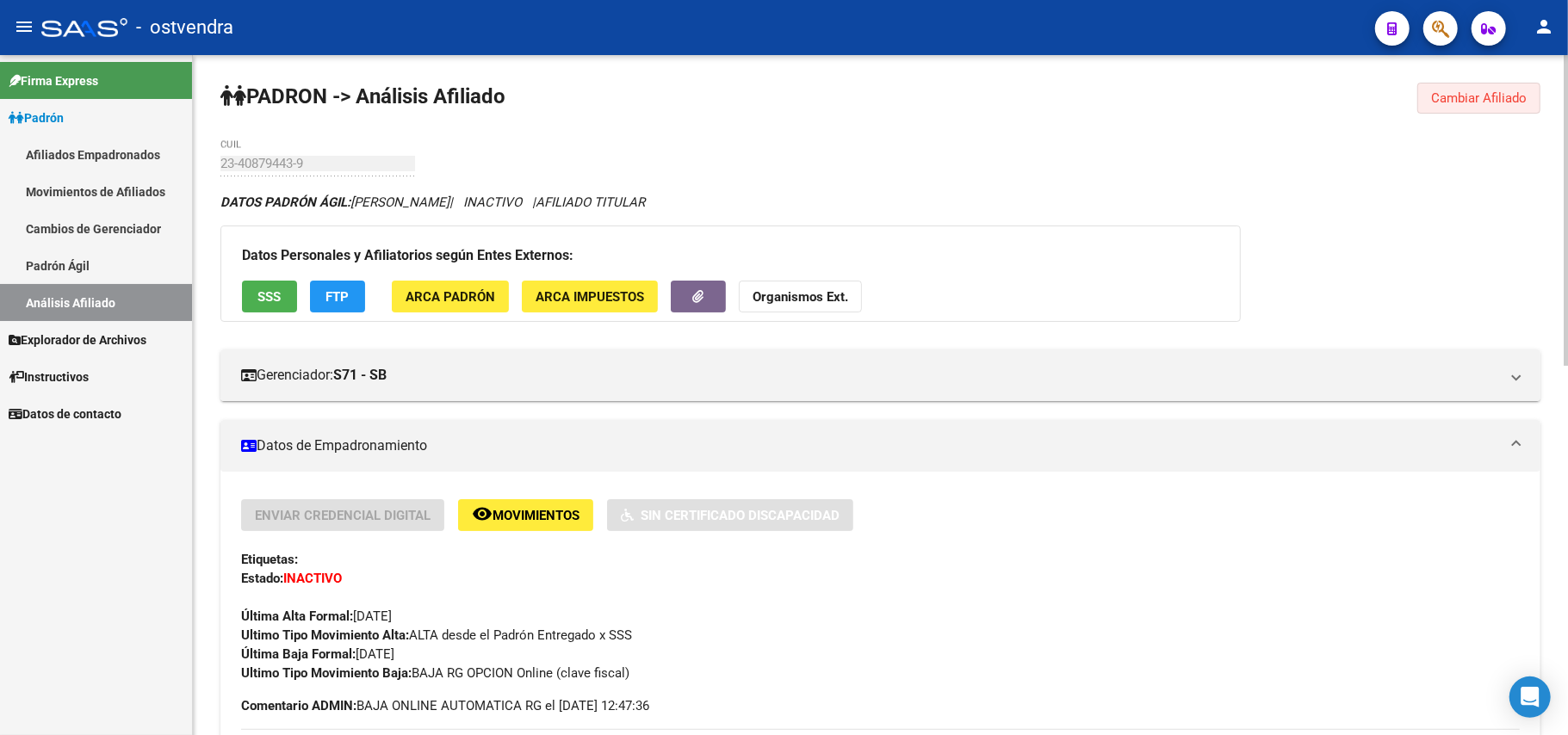
drag, startPoint x: 1492, startPoint y: 94, endPoint x: 968, endPoint y: 138, distance: 525.8
click at [18, 155] on mat-sidenav-container "Firma Express Padrón Afiliados Empadronados Movimientos de Afiliados Cambios de…" at bounding box center [784, 395] width 1568 height 680
drag, startPoint x: 1468, startPoint y: 97, endPoint x: 1431, endPoint y: 98, distance: 37.0
click at [912, 98] on span "Cambiar Afiliado" at bounding box center [1479, 98] width 95 height 16
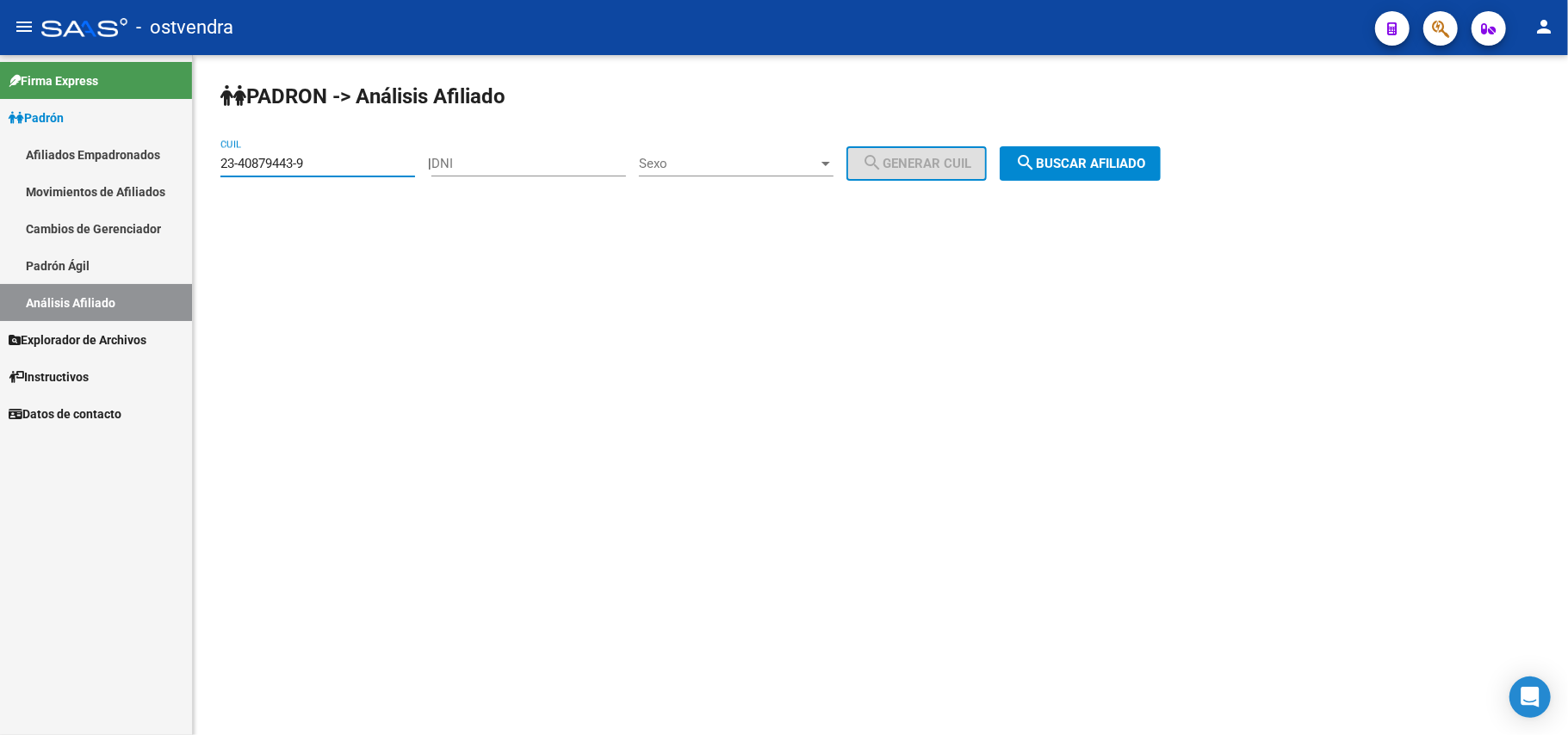
drag, startPoint x: 339, startPoint y: 166, endPoint x: 0, endPoint y: 169, distance: 339.0
click at [0, 169] on mat-sidenav-container "Firma Express Padrón Afiliados Empadronados Movimientos de Afiliados Cambios de…" at bounding box center [784, 395] width 1568 height 680
paste input "4042489"
type input "23-44042489-9"
click at [912, 168] on button "search Buscar afiliado" at bounding box center [1080, 164] width 161 height 35
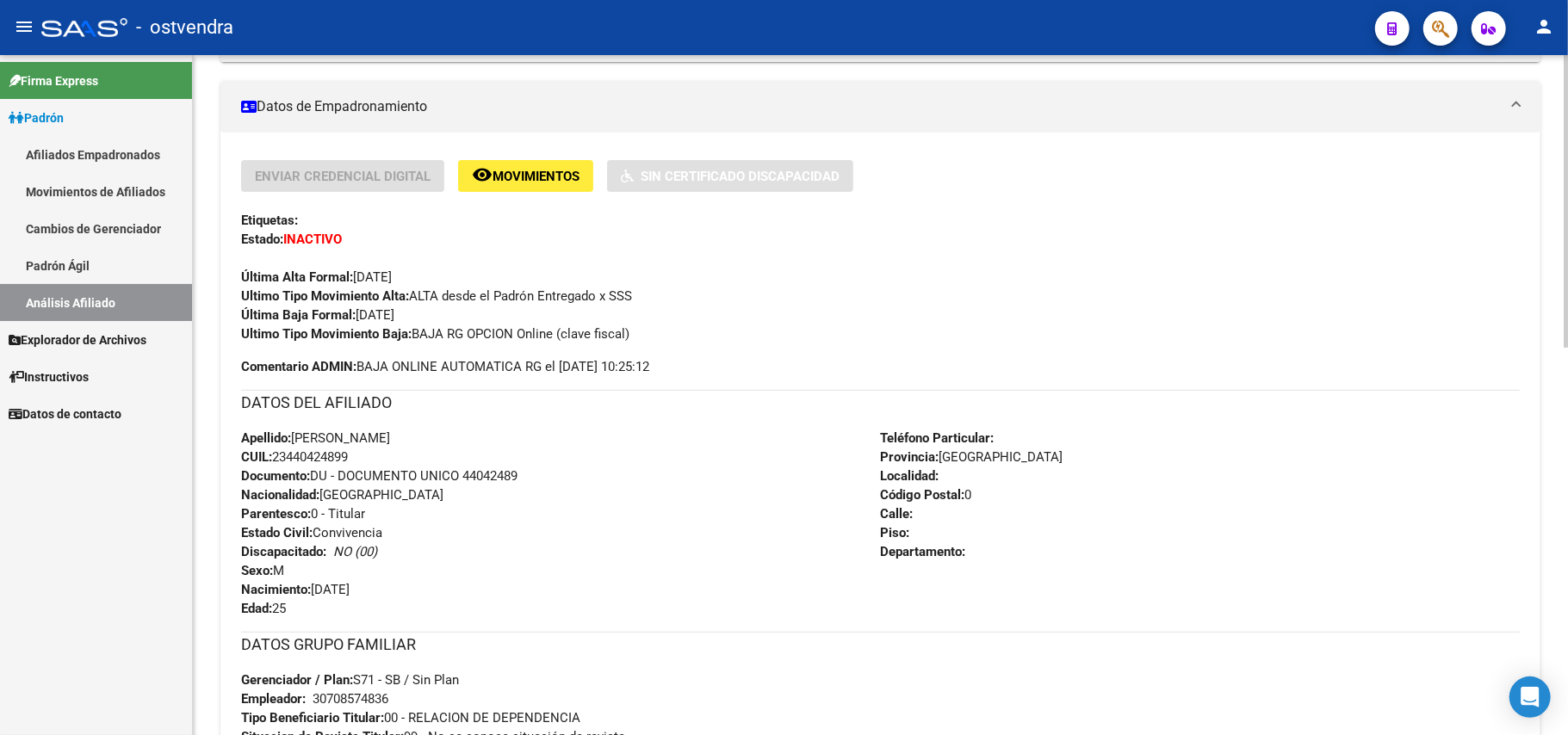
scroll to position [344, 0]
